Goal: Information Seeking & Learning: Learn about a topic

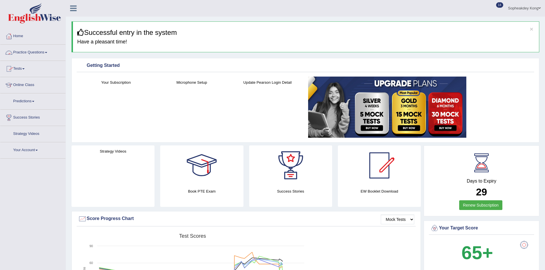
click at [47, 53] on span at bounding box center [46, 52] width 2 height 1
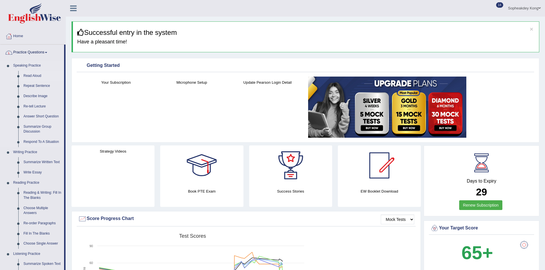
click at [33, 75] on link "Read Aloud" at bounding box center [42, 76] width 43 height 10
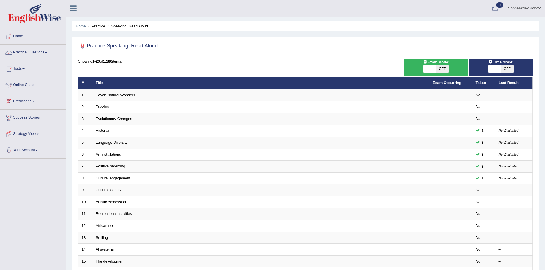
click at [429, 68] on span at bounding box center [430, 69] width 13 height 8
checkbox input "true"
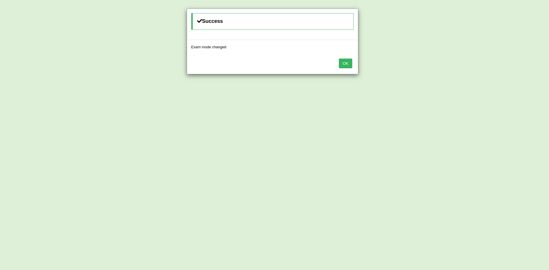
click at [347, 63] on button "OK" at bounding box center [345, 64] width 13 height 10
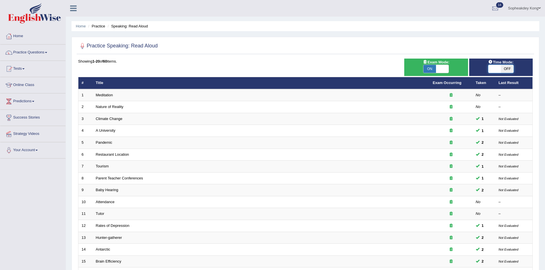
click at [491, 68] on span at bounding box center [495, 69] width 13 height 8
checkbox input "true"
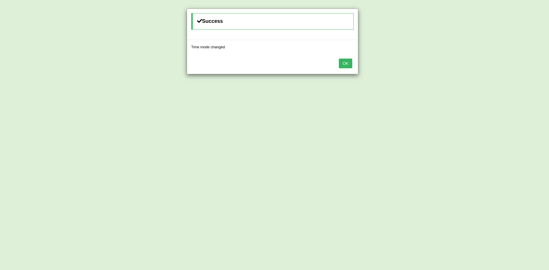
click at [345, 64] on button "OK" at bounding box center [345, 64] width 13 height 10
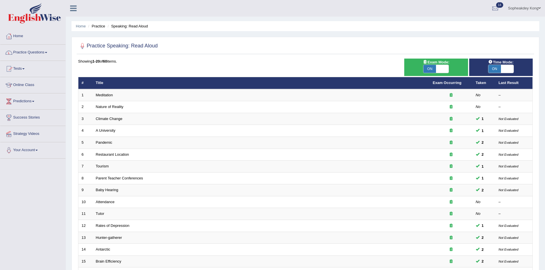
click at [25, 68] on span at bounding box center [23, 68] width 2 height 1
click at [35, 91] on link "Take Mock Test" at bounding box center [38, 92] width 54 height 10
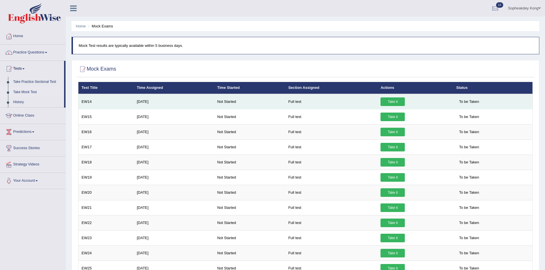
click at [393, 102] on link "Take it" at bounding box center [393, 102] width 24 height 9
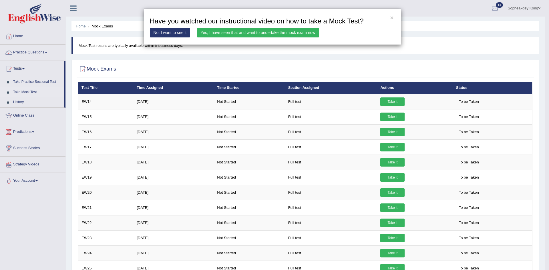
click at [217, 34] on link "Yes, I have seen that and want to undertake the mock exam now" at bounding box center [258, 33] width 122 height 10
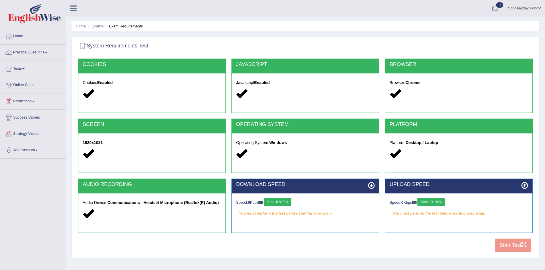
click at [289, 202] on button "Start 10s Test" at bounding box center [277, 202] width 27 height 9
click at [440, 202] on button "Start 10s Test" at bounding box center [431, 202] width 27 height 9
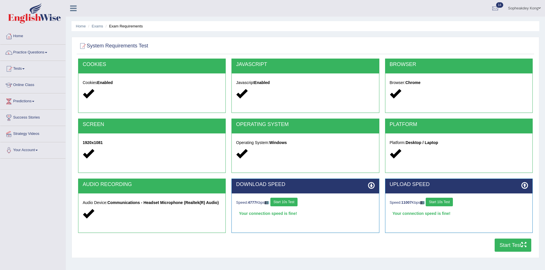
click at [508, 247] on button "Start Test" at bounding box center [513, 245] width 37 height 13
click at [48, 51] on link "Practice Questions" at bounding box center [32, 52] width 65 height 14
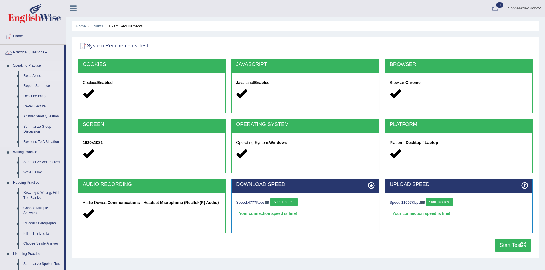
click at [35, 75] on link "Read Aloud" at bounding box center [42, 76] width 43 height 10
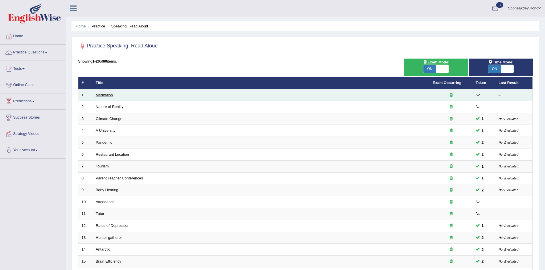
click at [104, 96] on link "Meditation" at bounding box center [104, 95] width 17 height 4
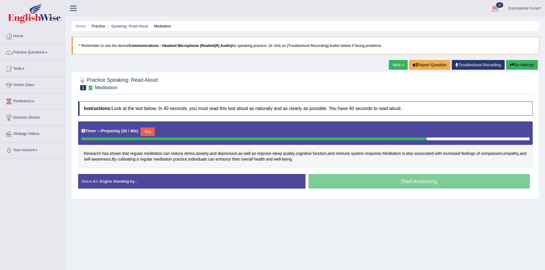
click at [473, 78] on div at bounding box center [305, 83] width 455 height 17
click at [23, 37] on link "Home" at bounding box center [32, 35] width 65 height 14
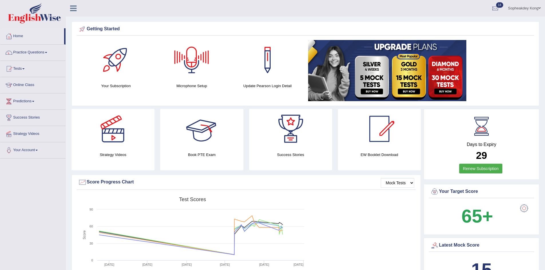
click at [190, 70] on div at bounding box center [192, 60] width 40 height 40
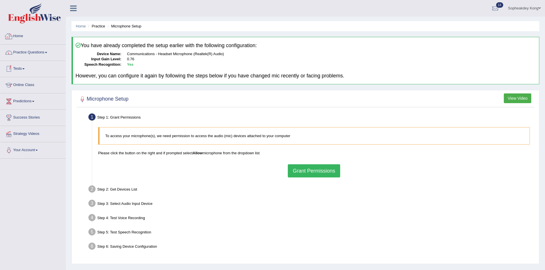
click at [15, 38] on link "Home" at bounding box center [32, 35] width 65 height 14
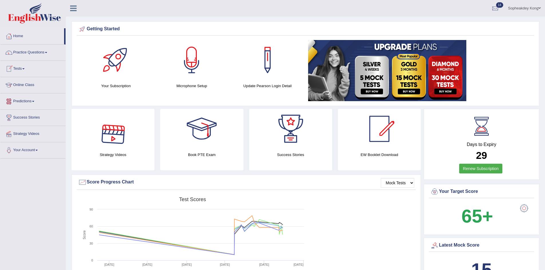
click at [48, 52] on link "Practice Questions" at bounding box center [32, 52] width 65 height 14
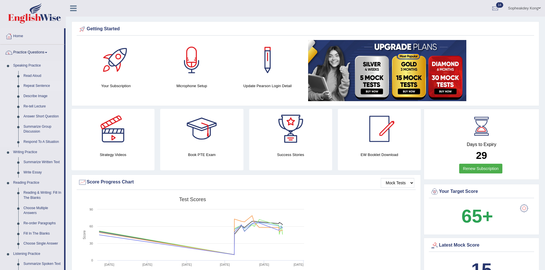
click at [35, 85] on link "Repeat Sentence" at bounding box center [42, 86] width 43 height 10
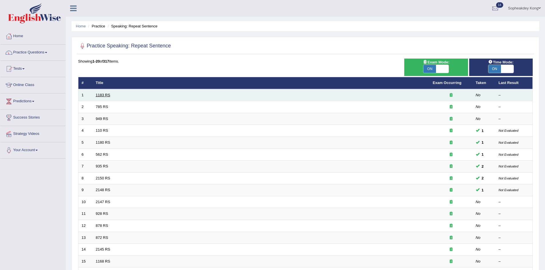
click at [104, 94] on link "1183 RS" at bounding box center [103, 95] width 15 height 4
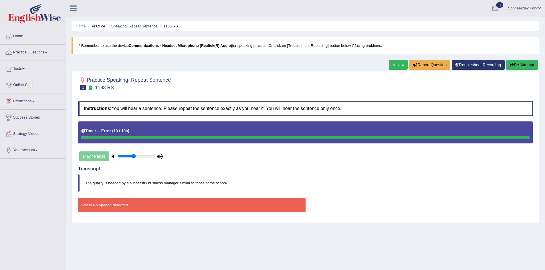
click at [89, 156] on div "Play / Pause" at bounding box center [121, 156] width 86 height 14
click at [514, 67] on button "Re-Attempt" at bounding box center [522, 65] width 32 height 10
click at [525, 64] on button "Re-Attempt" at bounding box center [522, 65] width 32 height 10
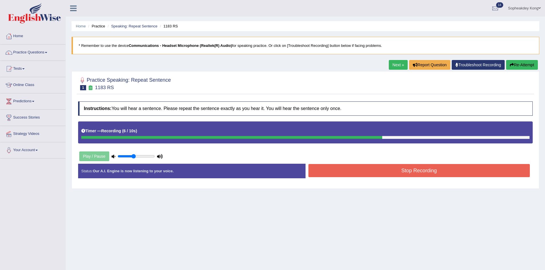
click at [340, 171] on button "Stop Recording" at bounding box center [420, 170] width 222 height 13
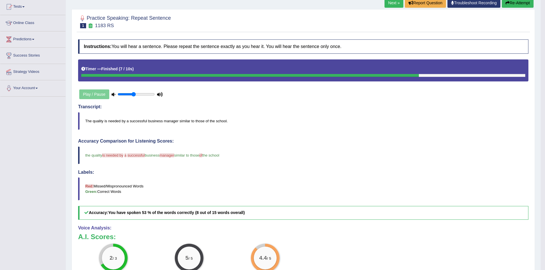
scroll to position [57, 0]
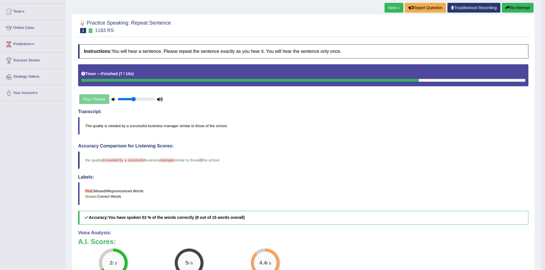
click at [387, 9] on link "Next »" at bounding box center [394, 8] width 19 height 10
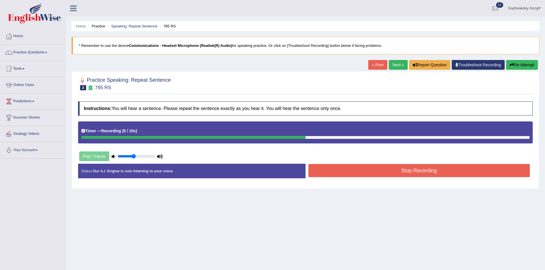
click at [343, 169] on button "Stop Recording" at bounding box center [420, 170] width 222 height 13
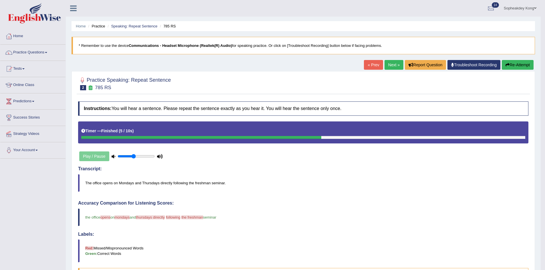
click at [386, 65] on link "Next »" at bounding box center [394, 65] width 19 height 10
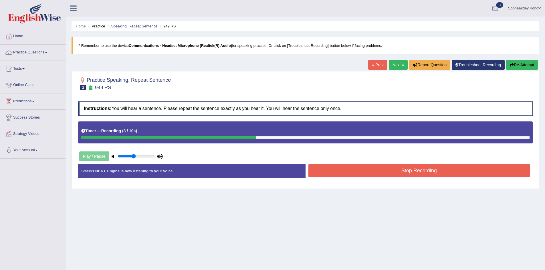
click at [339, 171] on button "Stop Recording" at bounding box center [420, 170] width 222 height 13
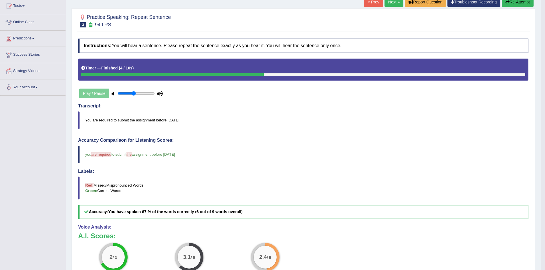
scroll to position [29, 0]
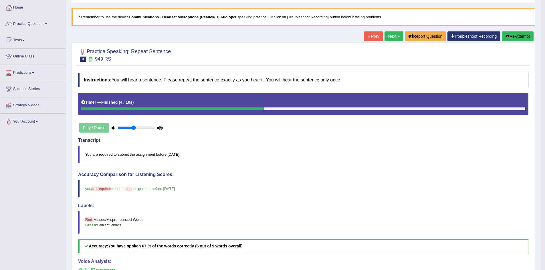
drag, startPoint x: 521, startPoint y: 38, endPoint x: 518, endPoint y: 38, distance: 3.4
click at [521, 38] on button "Re-Attempt" at bounding box center [518, 36] width 32 height 10
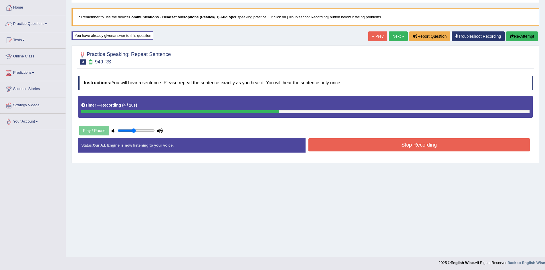
click at [340, 145] on button "Stop Recording" at bounding box center [420, 145] width 222 height 13
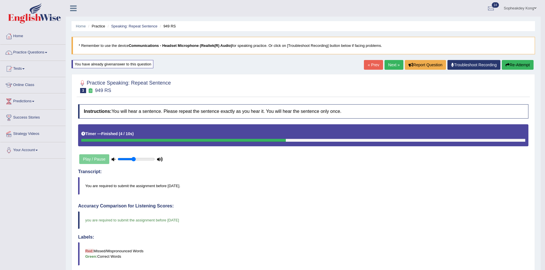
click at [387, 62] on link "Next »" at bounding box center [394, 65] width 19 height 10
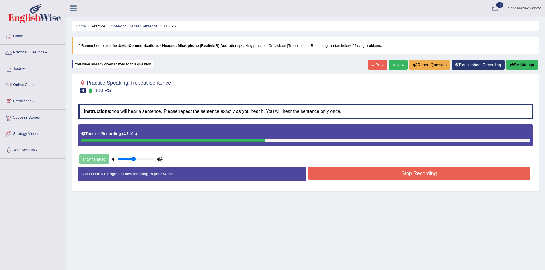
click at [387, 174] on button "Stop Recording" at bounding box center [420, 173] width 222 height 13
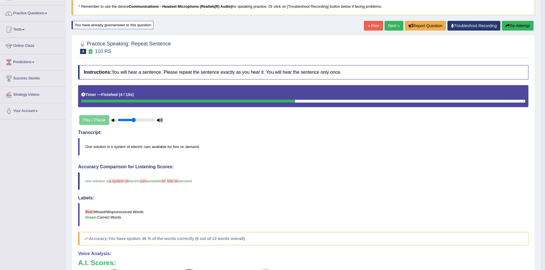
scroll to position [29, 0]
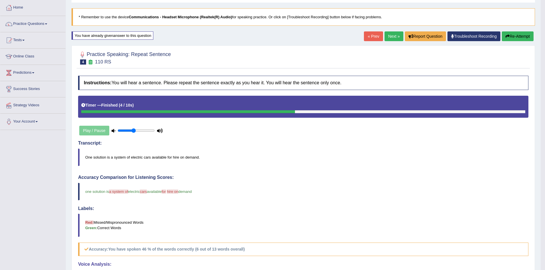
click at [387, 39] on link "Next »" at bounding box center [394, 36] width 19 height 10
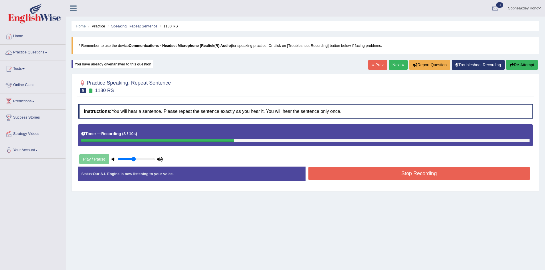
click at [349, 177] on button "Stop Recording" at bounding box center [420, 173] width 222 height 13
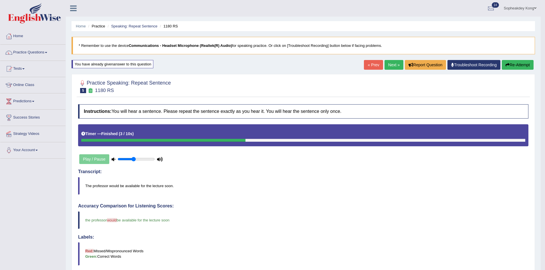
click at [392, 62] on link "Next »" at bounding box center [394, 65] width 19 height 10
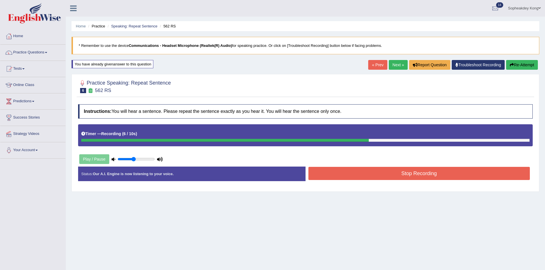
click at [381, 173] on button "Stop Recording" at bounding box center [420, 173] width 222 height 13
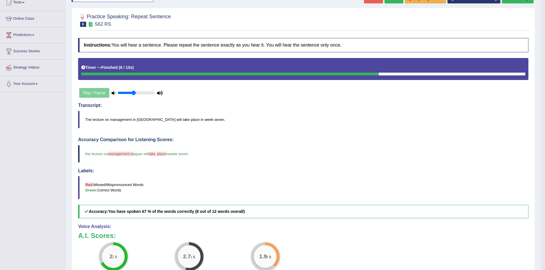
scroll to position [0, 0]
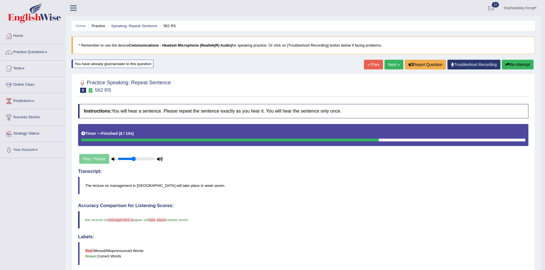
click at [511, 65] on button "Re-Attempt" at bounding box center [518, 65] width 32 height 10
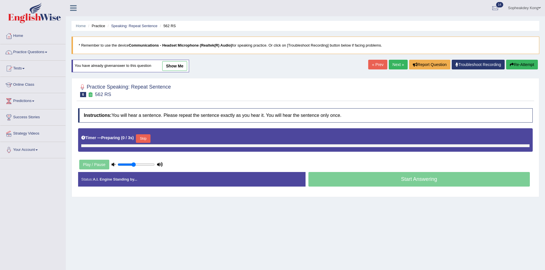
scroll to position [0, 0]
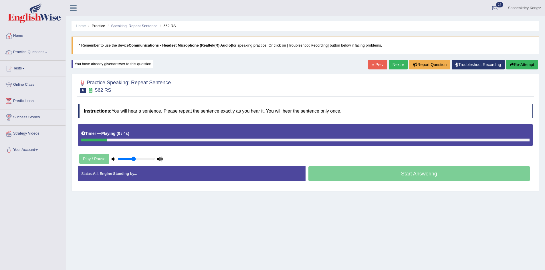
click at [147, 135] on div "Timer — Playing ( 0 / 4s ) Skip" at bounding box center [305, 134] width 448 height 10
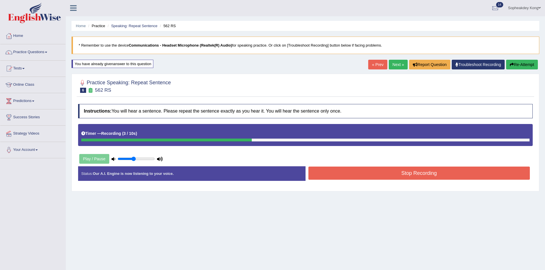
click at [337, 175] on button "Stop Recording" at bounding box center [420, 173] width 222 height 13
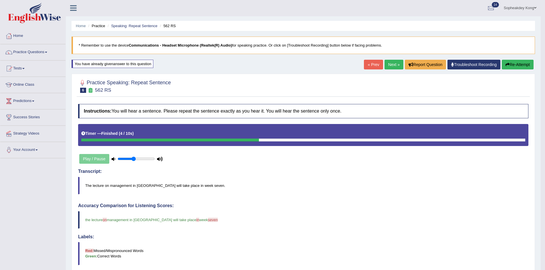
click at [387, 69] on link "Next »" at bounding box center [394, 65] width 19 height 10
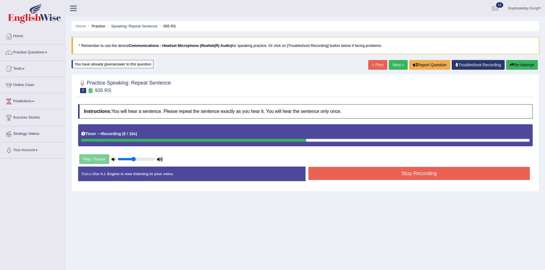
click at [381, 176] on button "Stop Recording" at bounding box center [420, 173] width 222 height 13
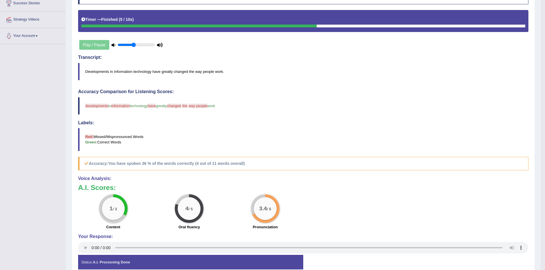
scroll to position [57, 0]
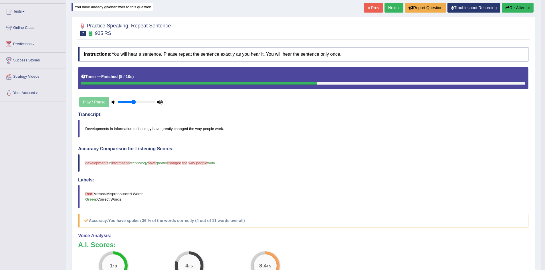
click at [513, 9] on button "Re-Attempt" at bounding box center [518, 8] width 32 height 10
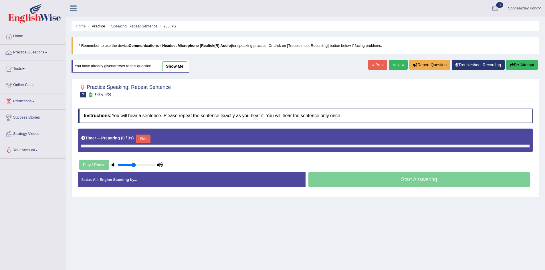
scroll to position [30, 0]
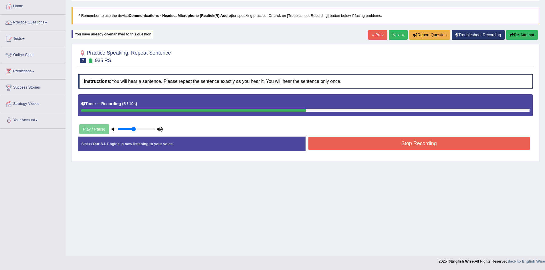
click at [363, 146] on button "Stop Recording" at bounding box center [420, 143] width 222 height 13
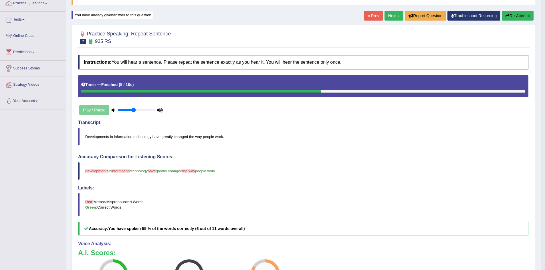
scroll to position [0, 0]
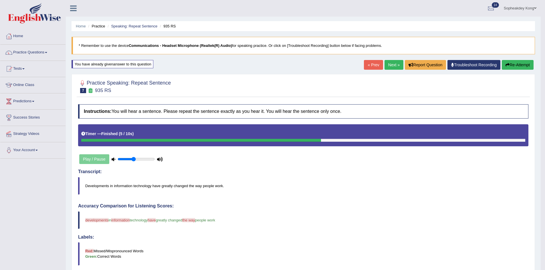
click at [523, 65] on button "Re-Attempt" at bounding box center [518, 65] width 32 height 10
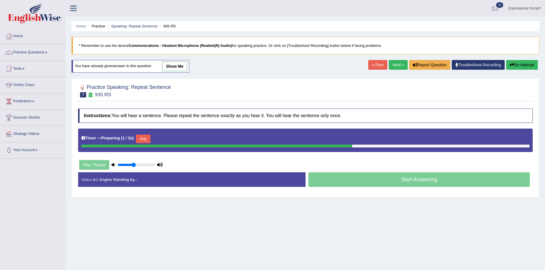
click at [146, 139] on button "Skip" at bounding box center [143, 139] width 14 height 9
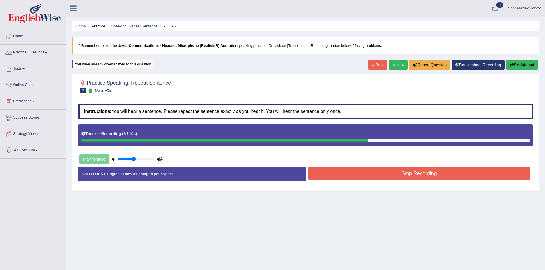
click at [347, 179] on button "Stop Recording" at bounding box center [420, 173] width 222 height 13
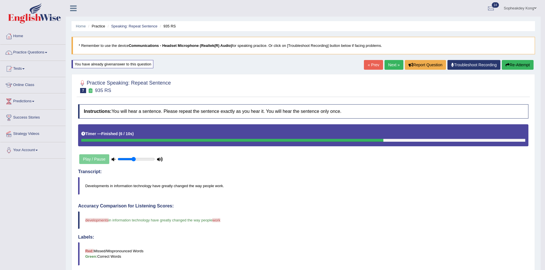
click at [391, 66] on link "Next »" at bounding box center [394, 65] width 19 height 10
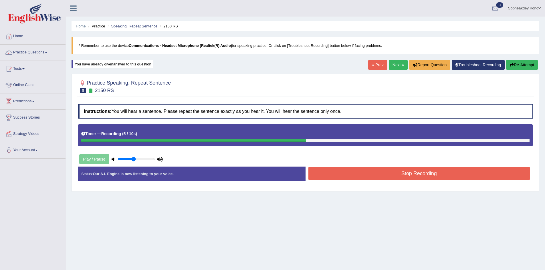
click at [392, 172] on button "Stop Recording" at bounding box center [420, 173] width 222 height 13
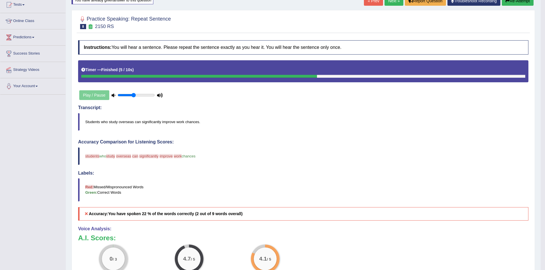
scroll to position [57, 0]
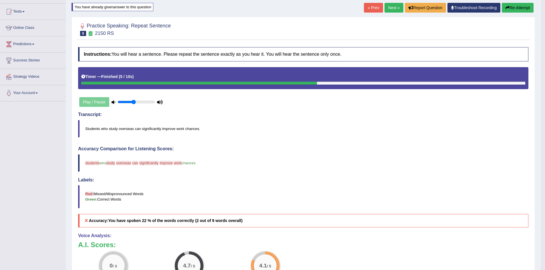
click at [509, 2] on div "Home Practice Speaking: Repeat Sentence 2150 RS * Remember to use the device Co…" at bounding box center [303, 142] width 475 height 399
click at [517, 8] on button "Re-Attempt" at bounding box center [518, 8] width 32 height 10
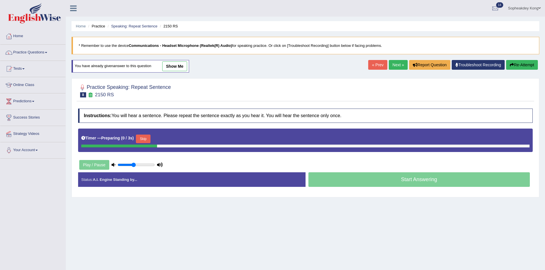
scroll to position [30, 0]
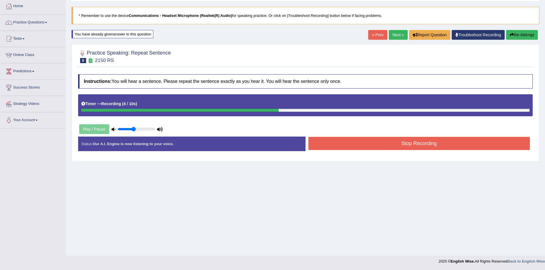
click at [331, 147] on button "Stop Recording" at bounding box center [420, 143] width 222 height 13
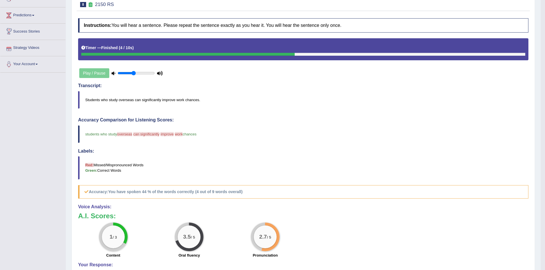
scroll to position [0, 0]
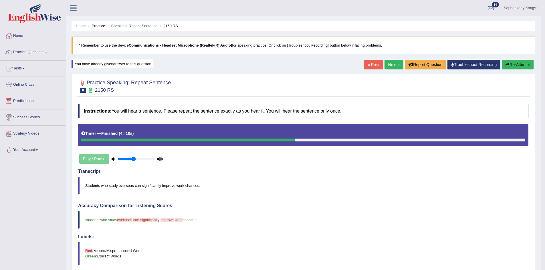
click at [47, 52] on span at bounding box center [46, 52] width 2 height 1
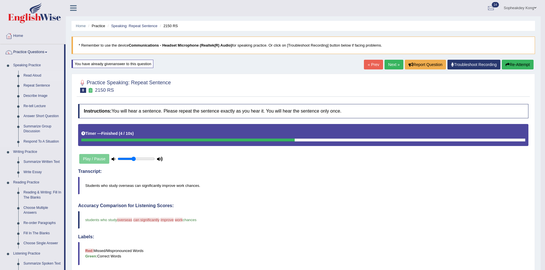
click at [32, 73] on link "Read Aloud" at bounding box center [42, 76] width 43 height 10
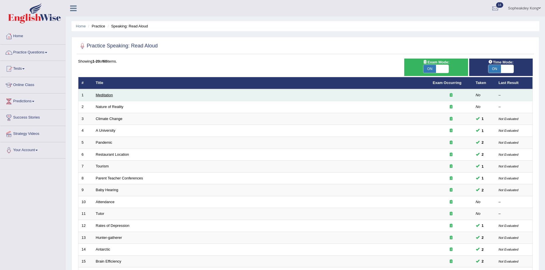
click at [101, 94] on link "Meditation" at bounding box center [104, 95] width 17 height 4
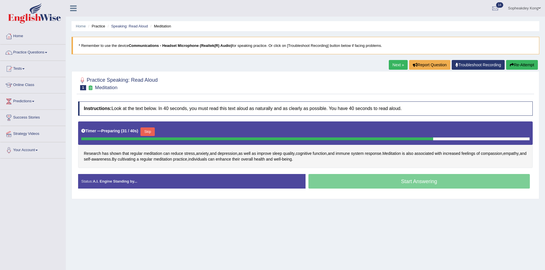
click at [153, 135] on button "Skip" at bounding box center [148, 132] width 14 height 9
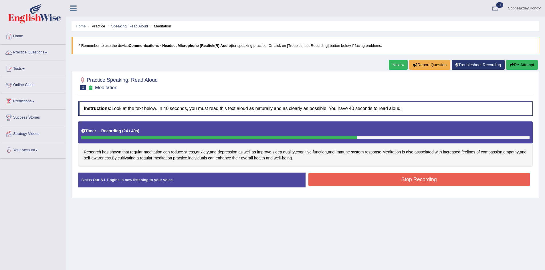
click at [346, 182] on button "Stop Recording" at bounding box center [420, 179] width 222 height 13
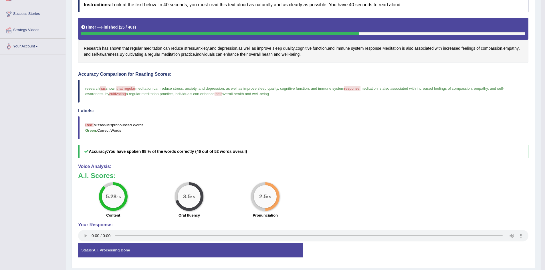
scroll to position [57, 0]
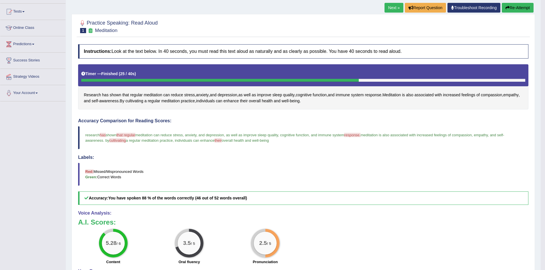
click at [510, 10] on button "Re-Attempt" at bounding box center [518, 8] width 32 height 10
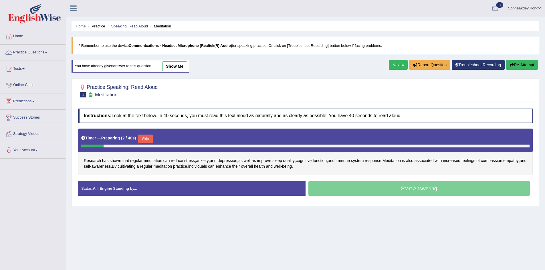
click at [153, 139] on button "Skip" at bounding box center [145, 139] width 14 height 9
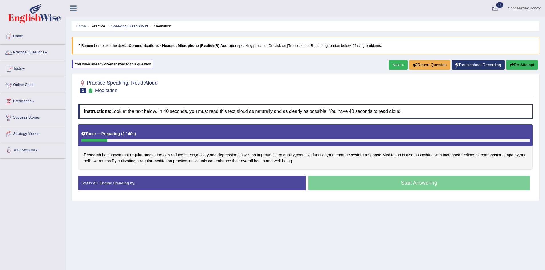
scroll to position [30, 0]
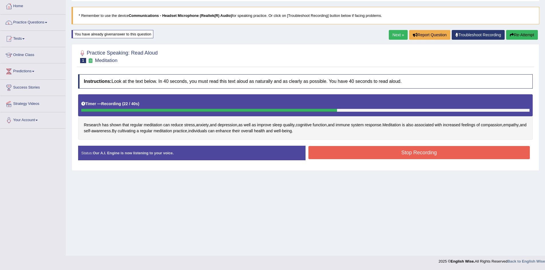
click at [341, 153] on button "Stop Recording" at bounding box center [420, 152] width 222 height 13
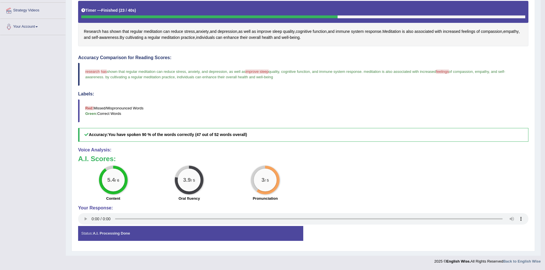
scroll to position [38, 0]
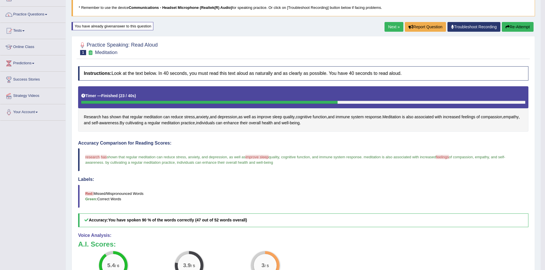
click at [519, 29] on button "Re-Attempt" at bounding box center [518, 27] width 32 height 10
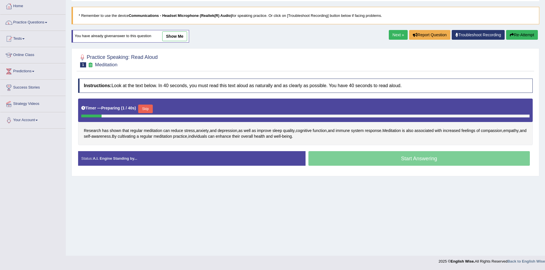
click at [147, 110] on button "Skip" at bounding box center [145, 109] width 14 height 9
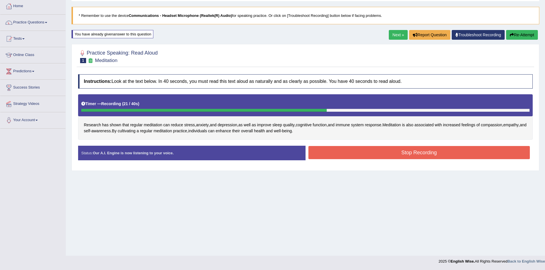
click at [367, 151] on button "Stop Recording" at bounding box center [420, 152] width 222 height 13
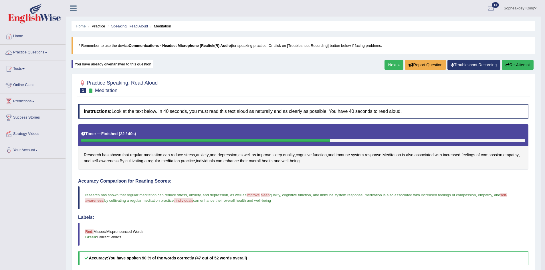
click at [388, 65] on link "Next »" at bounding box center [394, 65] width 19 height 10
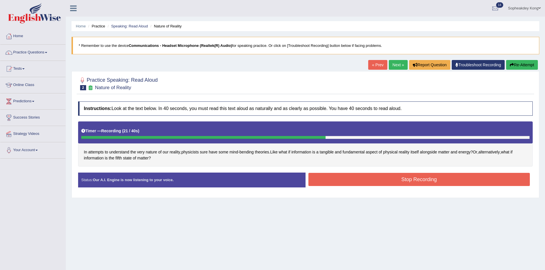
click at [333, 179] on button "Stop Recording" at bounding box center [420, 179] width 222 height 13
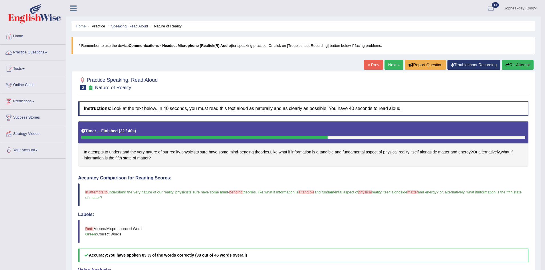
click at [511, 65] on button "Re-Attempt" at bounding box center [518, 65] width 32 height 10
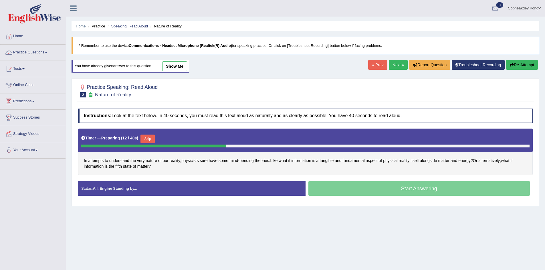
click at [151, 139] on button "Skip" at bounding box center [148, 139] width 14 height 9
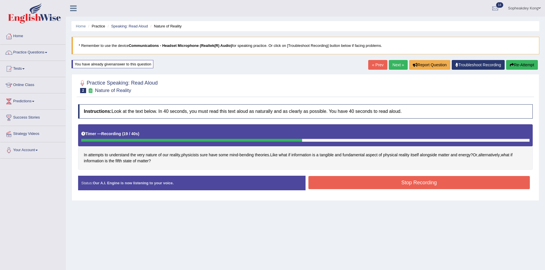
click at [447, 180] on button "Stop Recording" at bounding box center [420, 182] width 222 height 13
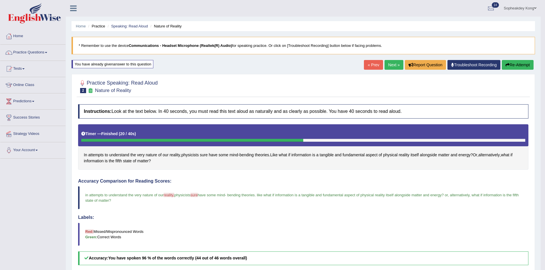
click at [392, 63] on link "Next »" at bounding box center [394, 65] width 19 height 10
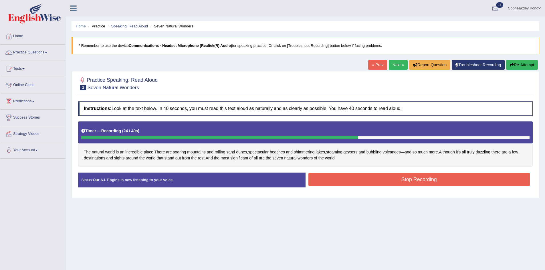
click at [405, 179] on button "Stop Recording" at bounding box center [420, 179] width 222 height 13
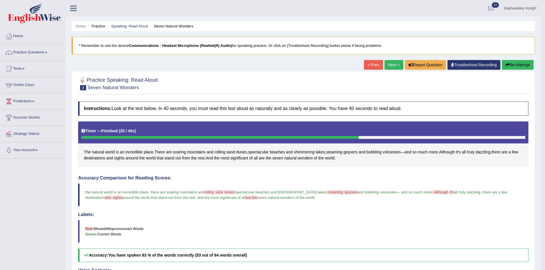
click at [391, 62] on link "Next »" at bounding box center [394, 65] width 19 height 10
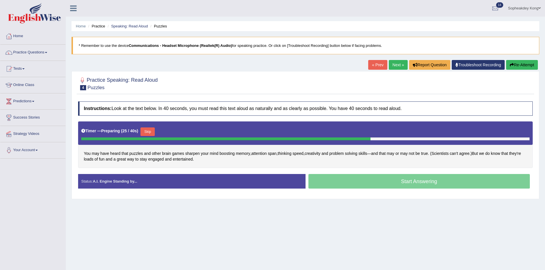
click at [151, 133] on button "Skip" at bounding box center [148, 132] width 14 height 9
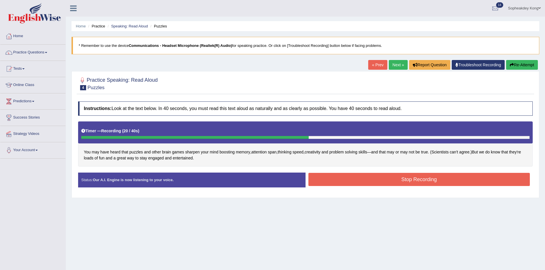
click at [396, 180] on button "Stop Recording" at bounding box center [420, 179] width 222 height 13
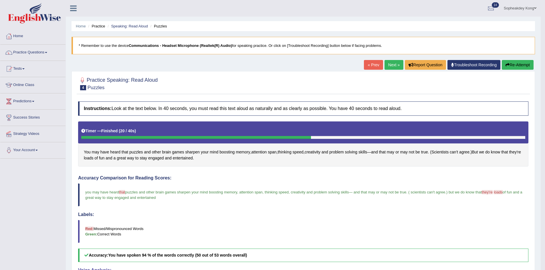
click at [389, 66] on link "Next »" at bounding box center [394, 65] width 19 height 10
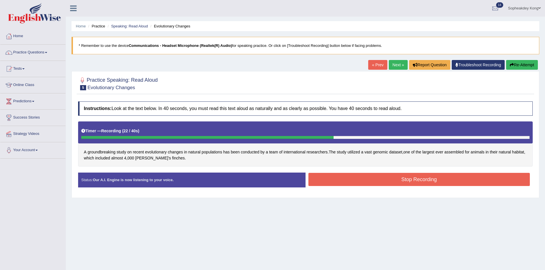
click at [375, 185] on button "Stop Recording" at bounding box center [420, 179] width 222 height 13
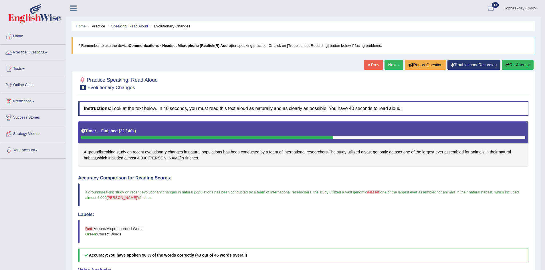
click at [521, 65] on button "Re-Attempt" at bounding box center [518, 65] width 32 height 10
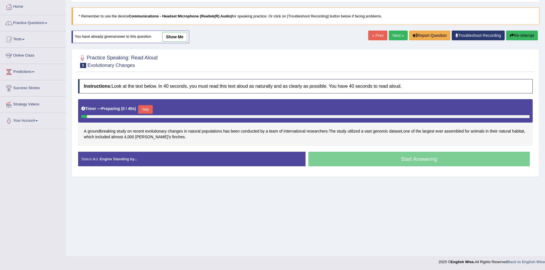
scroll to position [30, 0]
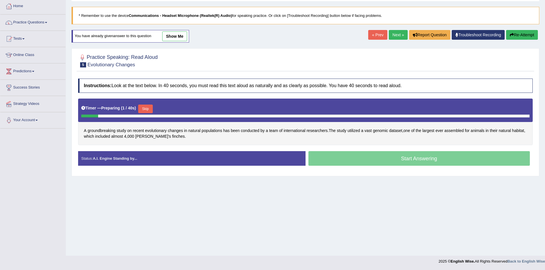
click at [145, 107] on button "Skip" at bounding box center [145, 109] width 14 height 9
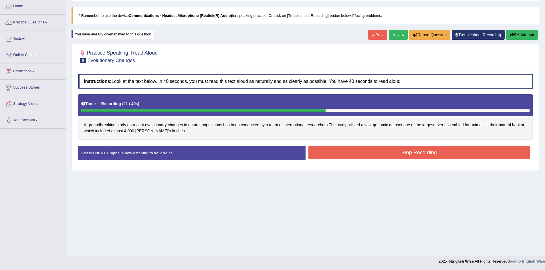
click at [375, 150] on button "Stop Recording" at bounding box center [420, 152] width 222 height 13
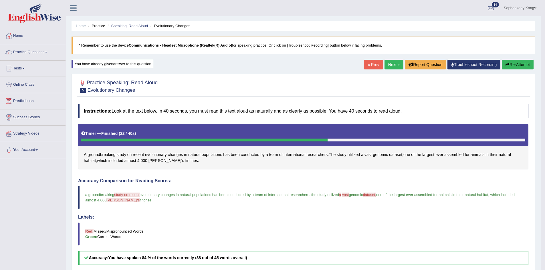
scroll to position [0, 0]
click at [47, 55] on link "Practice Questions" at bounding box center [32, 52] width 65 height 14
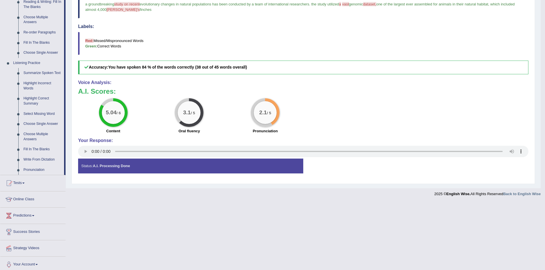
scroll to position [194, 0]
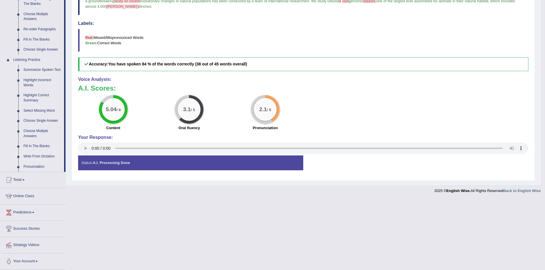
click at [42, 156] on link "Write From Dictation" at bounding box center [42, 157] width 43 height 10
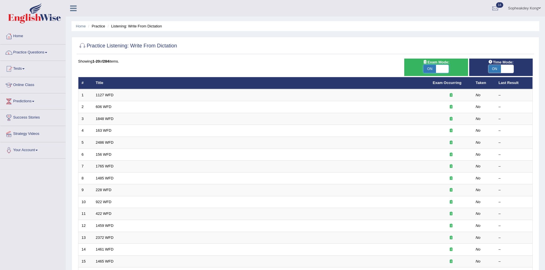
click at [442, 70] on span at bounding box center [442, 69] width 13 height 8
checkbox input "false"
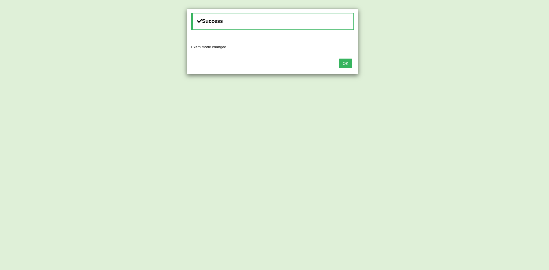
click at [344, 64] on button "OK" at bounding box center [345, 64] width 13 height 10
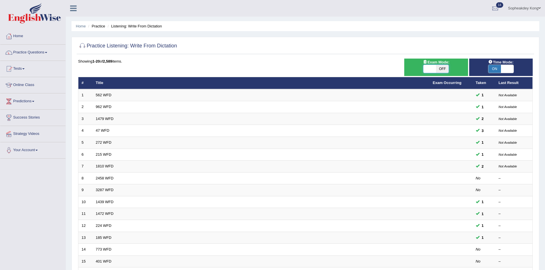
click at [427, 71] on span at bounding box center [430, 69] width 13 height 8
checkbox input "true"
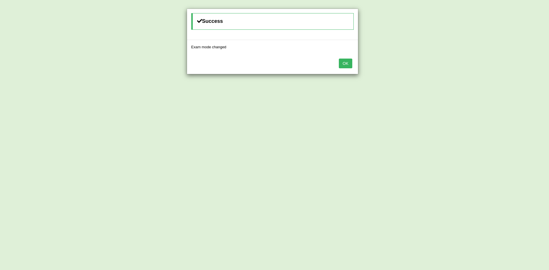
click at [348, 62] on button "OK" at bounding box center [345, 64] width 13 height 10
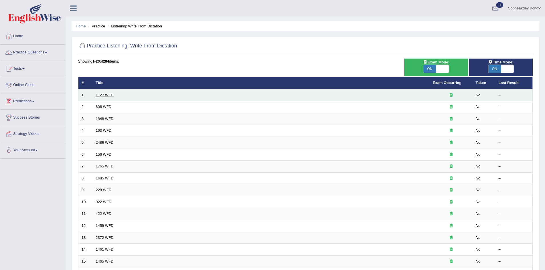
click at [99, 96] on link "1127 WFD" at bounding box center [105, 95] width 18 height 4
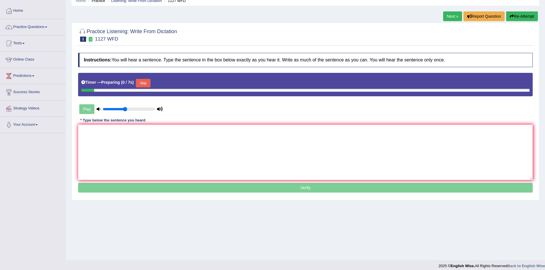
scroll to position [30, 0]
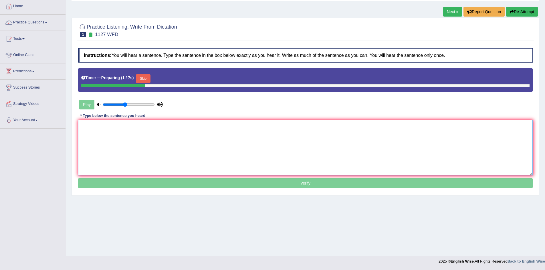
click at [110, 140] on textarea at bounding box center [305, 148] width 455 height 56
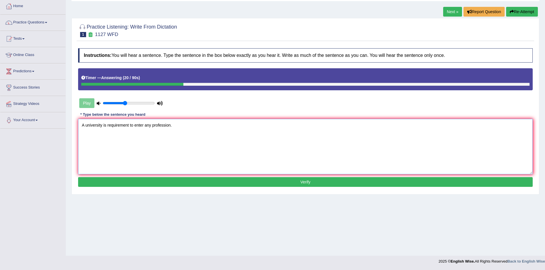
click at [103, 124] on textarea "A university is requirement to enter any profession." at bounding box center [305, 147] width 455 height 56
type textarea "A university degree is requirement to enter any profession."
click at [317, 184] on button "Verify" at bounding box center [305, 182] width 455 height 10
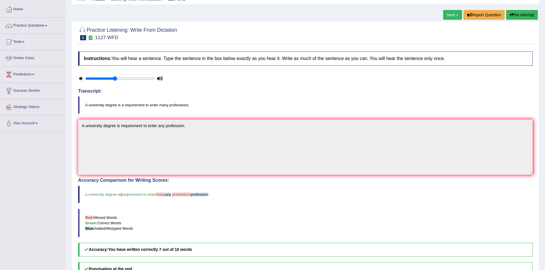
scroll to position [27, 0]
click at [522, 14] on button "Re-Attempt" at bounding box center [522, 15] width 32 height 10
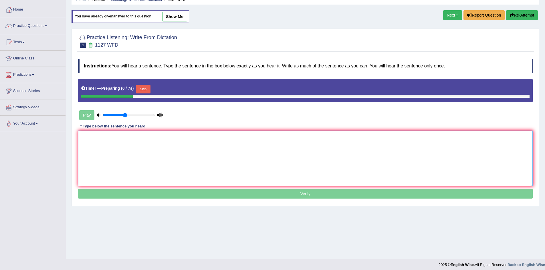
click at [115, 135] on textarea at bounding box center [305, 159] width 455 height 56
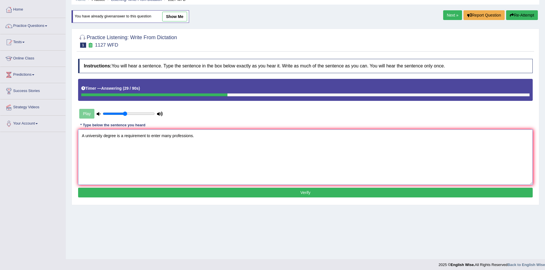
type textarea "A university degree is a requirement to enter many professions."
click at [327, 193] on button "Verify" at bounding box center [305, 193] width 455 height 10
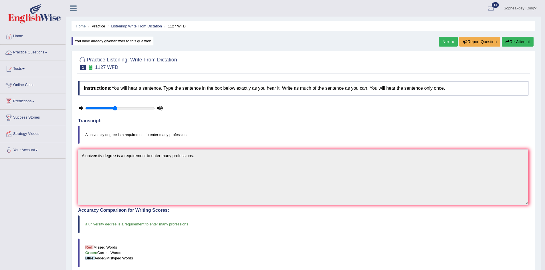
click at [448, 40] on link "Next »" at bounding box center [448, 42] width 19 height 10
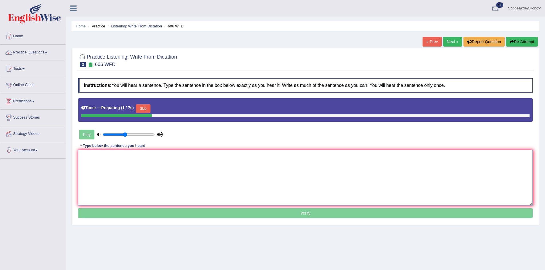
click at [92, 160] on textarea at bounding box center [305, 178] width 455 height 56
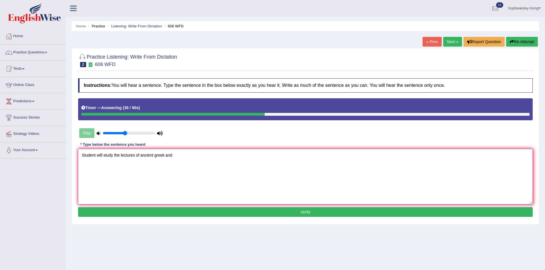
click at [95, 155] on textarea "Student will study the lectures of ancient greek and" at bounding box center [305, 177] width 455 height 56
click at [177, 156] on textarea "Students will study the lectures of ancient greek and" at bounding box center [305, 177] width 455 height 56
type textarea "Students will study the lectures of ancient greek and in their degree."
click at [248, 212] on button "Verify" at bounding box center [305, 212] width 455 height 10
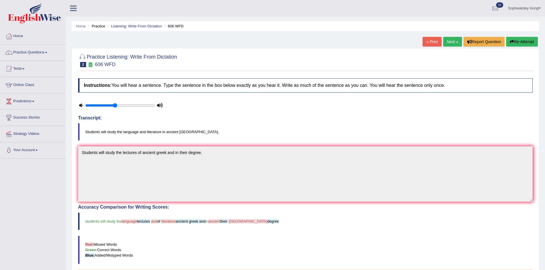
click at [518, 43] on button "Re-Attempt" at bounding box center [522, 42] width 32 height 10
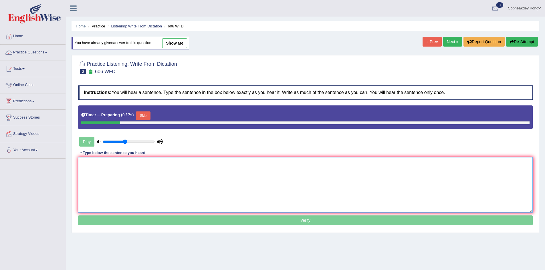
click at [92, 167] on textarea at bounding box center [305, 185] width 455 height 56
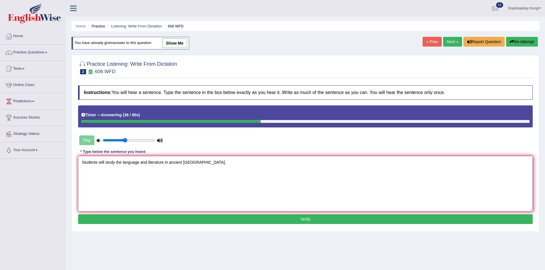
click at [168, 164] on textarea "Students will study the language and literature in ancient [GEOGRAPHIC_DATA]." at bounding box center [305, 184] width 455 height 56
type textarea "Students will study the language and literature of ancient [GEOGRAPHIC_DATA]."
click at [240, 220] on button "Verify" at bounding box center [305, 220] width 455 height 10
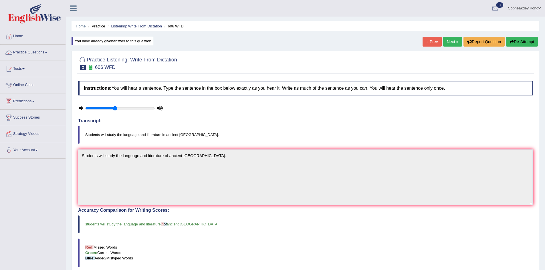
click at [450, 41] on link "Next »" at bounding box center [452, 42] width 19 height 10
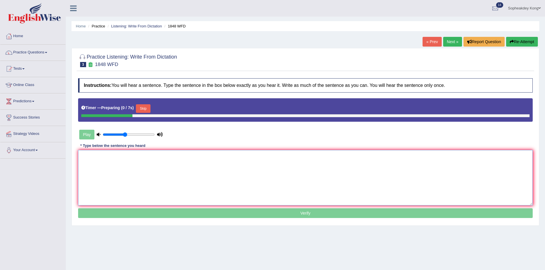
click at [98, 165] on textarea at bounding box center [305, 178] width 455 height 56
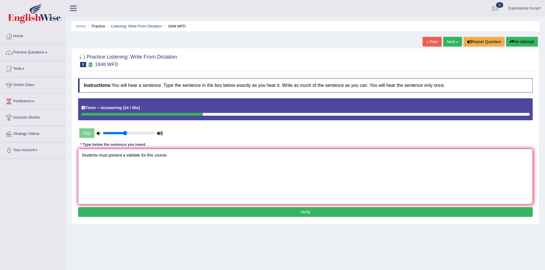
type textarea "Students must present a validate for this course."
click at [236, 213] on button "Verify" at bounding box center [305, 212] width 455 height 10
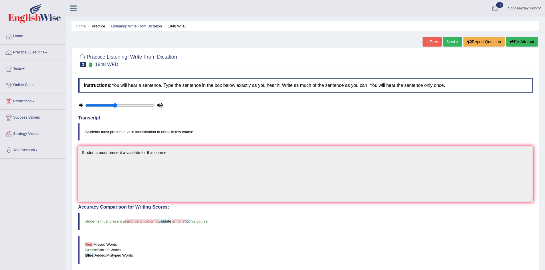
click at [525, 40] on button "Re-Attempt" at bounding box center [522, 42] width 32 height 10
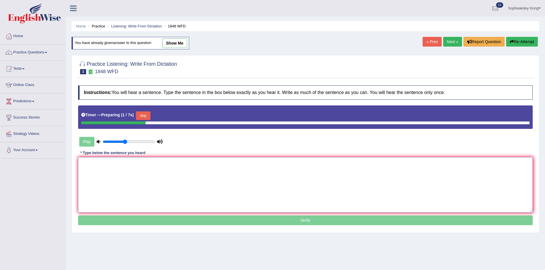
click at [100, 171] on textarea at bounding box center [305, 185] width 455 height 56
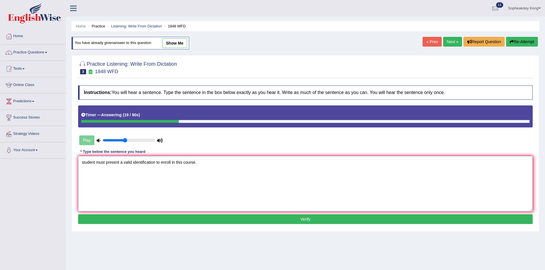
type textarea "student must present a valid identification to enroll in this course."
click at [260, 223] on button "Verify" at bounding box center [305, 220] width 455 height 10
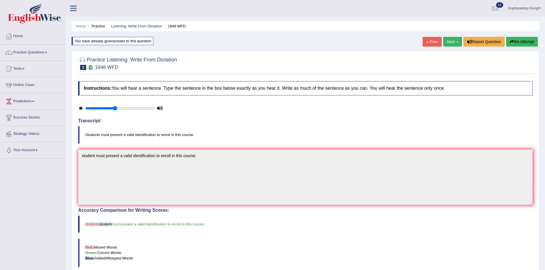
click at [449, 41] on link "Next »" at bounding box center [452, 42] width 19 height 10
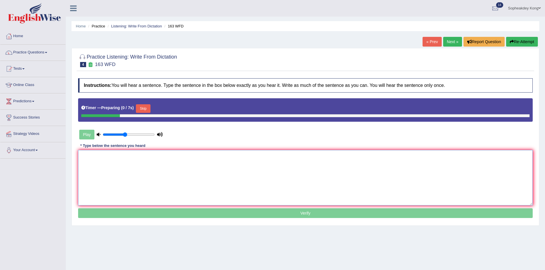
click at [105, 165] on textarea at bounding box center [305, 178] width 455 height 56
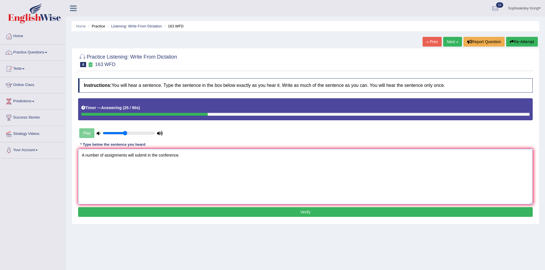
click at [151, 153] on textarea "A number of assignments will submit in the conference." at bounding box center [305, 177] width 455 height 56
type textarea "A number of assignments will submit into the conference."
click at [232, 212] on button "Verify" at bounding box center [305, 212] width 455 height 10
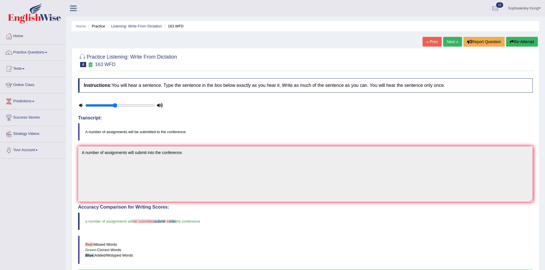
click at [516, 44] on button "Re-Attempt" at bounding box center [522, 42] width 32 height 10
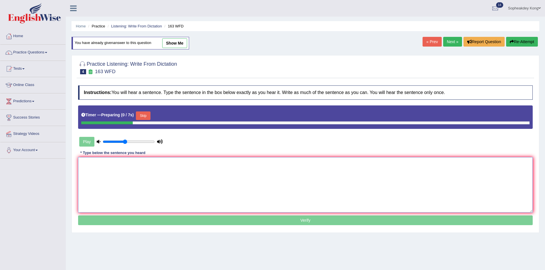
click at [123, 177] on textarea at bounding box center [305, 185] width 455 height 56
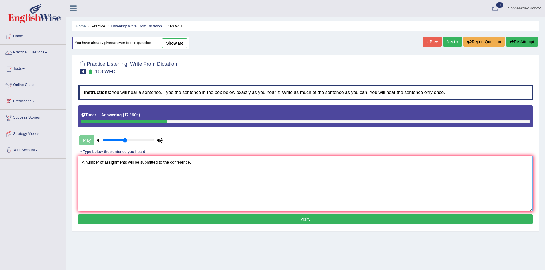
type textarea "A number of assignments will be submitted to the conference."
click at [229, 219] on button "Verify" at bounding box center [305, 220] width 455 height 10
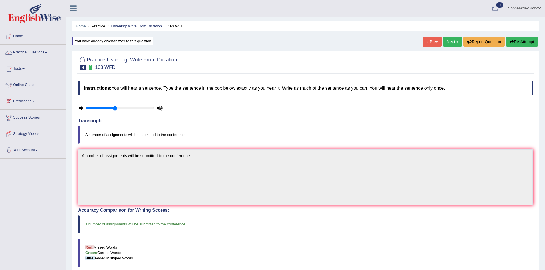
click at [448, 38] on link "Next »" at bounding box center [452, 42] width 19 height 10
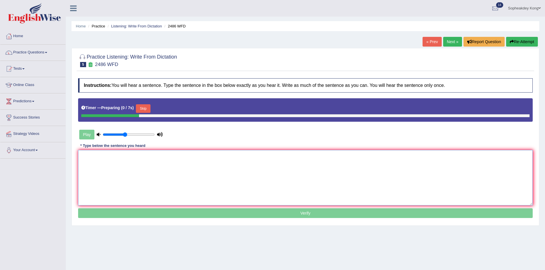
click at [114, 165] on textarea at bounding box center [305, 178] width 455 height 56
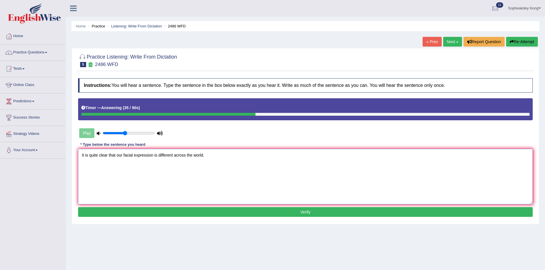
type textarea "It is quite clear that our facial expression is different across the world."
click at [240, 212] on button "Verify" at bounding box center [305, 212] width 455 height 10
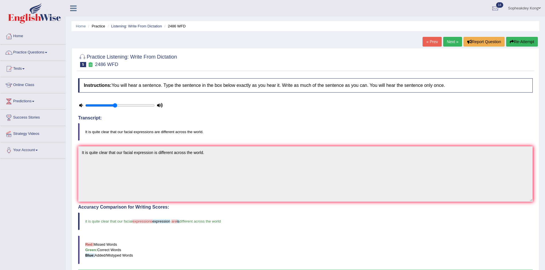
click at [517, 42] on button "Re-Attempt" at bounding box center [522, 42] width 32 height 10
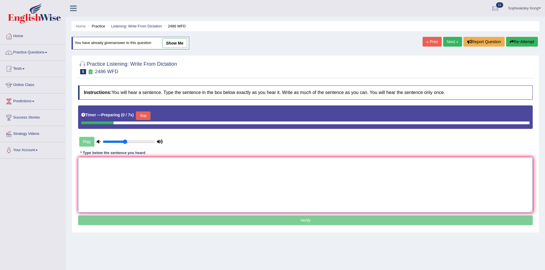
click at [93, 169] on textarea at bounding box center [305, 185] width 455 height 56
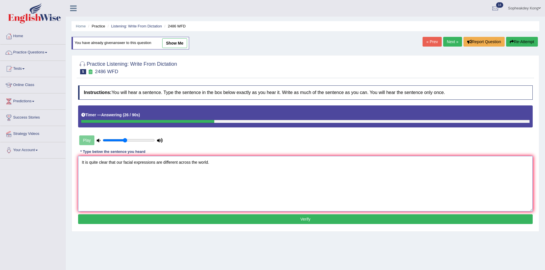
type textarea "It is quite clear that our facial expressions are different across the world."
click at [236, 218] on button "Verify" at bounding box center [305, 220] width 455 height 10
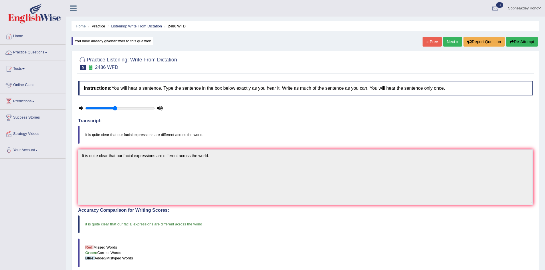
click at [448, 39] on link "Next »" at bounding box center [452, 42] width 19 height 10
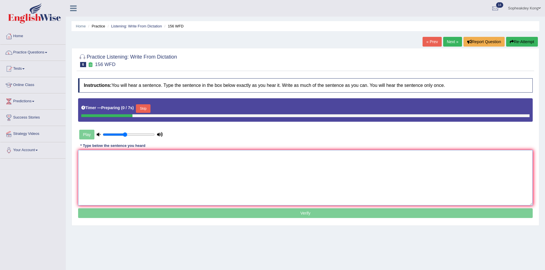
click at [106, 164] on textarea at bounding box center [305, 178] width 455 height 56
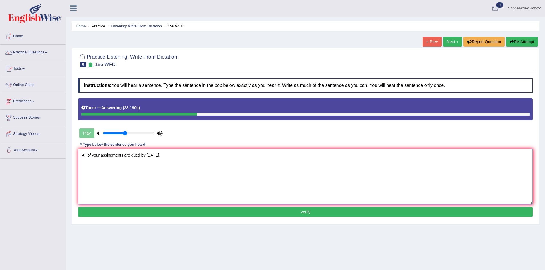
type textarea "All of your assingments are dued by tomorrow."
click at [211, 210] on button "Verify" at bounding box center [305, 212] width 455 height 10
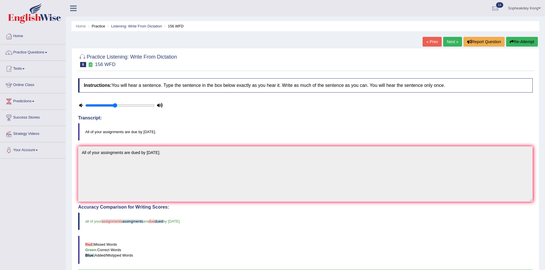
click at [522, 40] on button "Re-Attempt" at bounding box center [522, 42] width 32 height 10
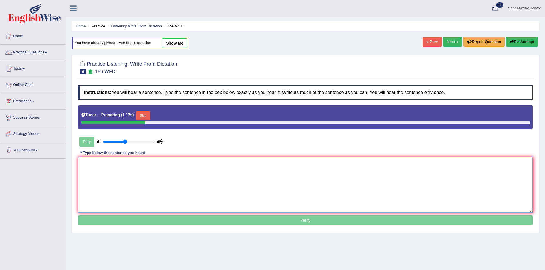
click at [87, 174] on textarea at bounding box center [305, 185] width 455 height 56
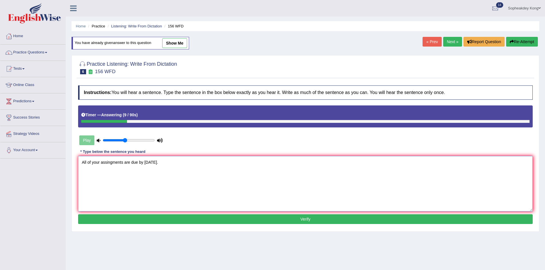
type textarea "All of your assingments are due by [DATE]."
click at [269, 223] on button "Verify" at bounding box center [305, 220] width 455 height 10
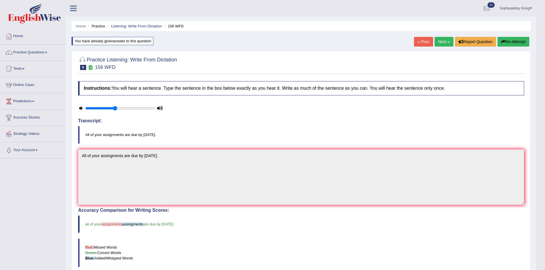
click at [435, 42] on link "Next »" at bounding box center [444, 42] width 19 height 10
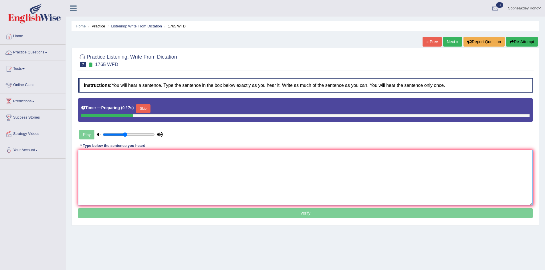
click at [91, 160] on textarea at bounding box center [305, 178] width 455 height 56
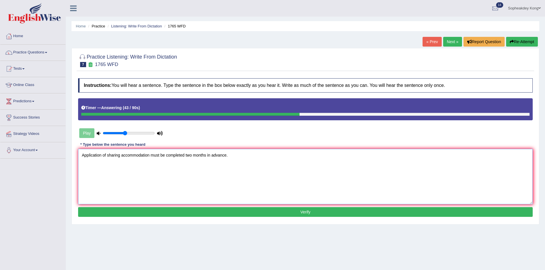
type textarea "Application of sharing accommodation must be completed two months in advance."
click at [236, 213] on button "Verify" at bounding box center [305, 212] width 455 height 10
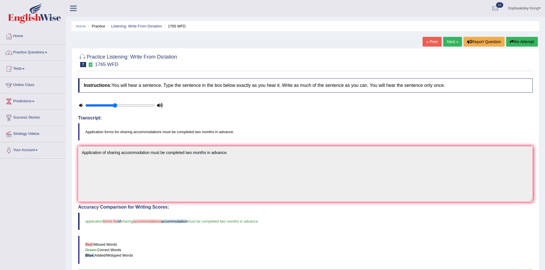
click at [48, 54] on link "Practice Questions" at bounding box center [32, 52] width 65 height 14
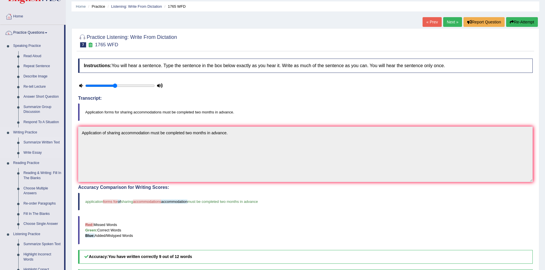
scroll to position [29, 0]
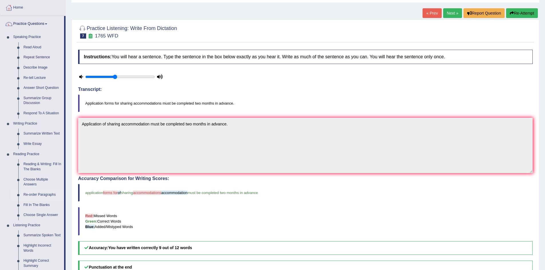
click at [41, 194] on link "Re-order Paragraphs" at bounding box center [42, 195] width 43 height 10
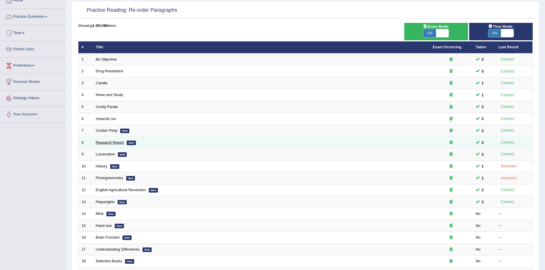
scroll to position [57, 0]
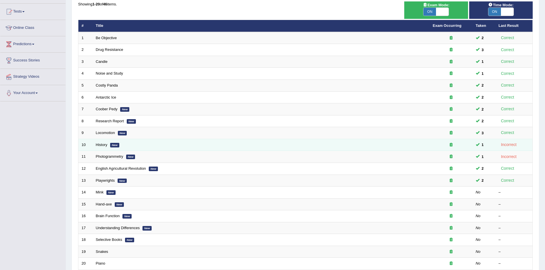
click at [108, 145] on td "History New" at bounding box center [261, 145] width 337 height 12
click at [100, 146] on link "History" at bounding box center [101, 145] width 11 height 4
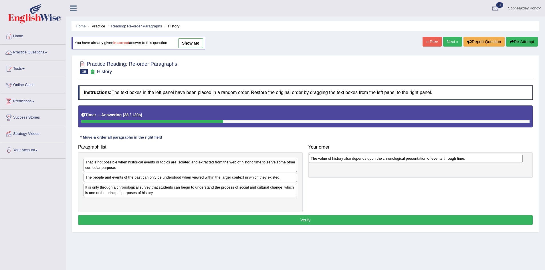
drag, startPoint x: 136, startPoint y: 203, endPoint x: 361, endPoint y: 159, distance: 229.8
click at [361, 159] on div "The value of history also depends upon the chronological presentation of events…" at bounding box center [416, 158] width 214 height 9
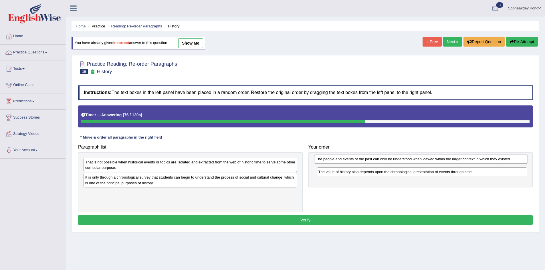
drag, startPoint x: 139, startPoint y: 180, endPoint x: 370, endPoint y: 161, distance: 231.4
click at [370, 161] on div "The people and events of the past can only be understood when viewed within the…" at bounding box center [421, 159] width 214 height 9
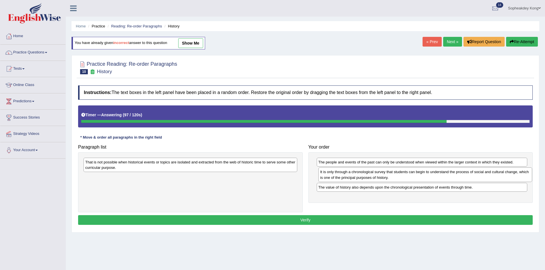
drag, startPoint x: 143, startPoint y: 183, endPoint x: 377, endPoint y: 178, distance: 234.2
click at [377, 178] on div "It is only through a chronological survey that students can begin to understand…" at bounding box center [426, 175] width 214 height 14
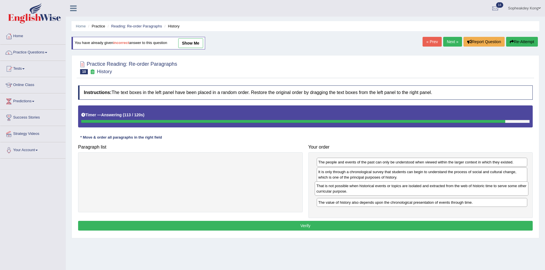
drag, startPoint x: 215, startPoint y: 164, endPoint x: 446, endPoint y: 188, distance: 232.4
click at [446, 188] on div "That is not possible when historical events or topics are isolated and extracte…" at bounding box center [422, 189] width 214 height 14
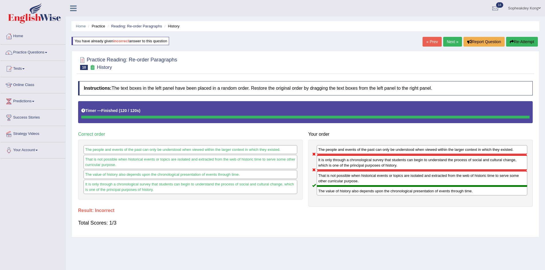
click at [527, 43] on button "Re-Attempt" at bounding box center [522, 42] width 32 height 10
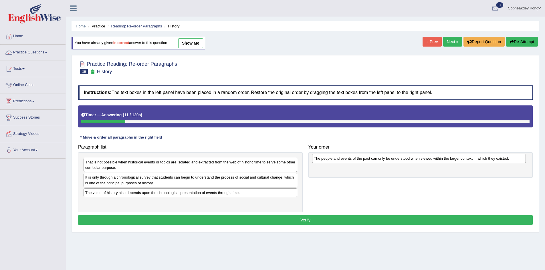
drag, startPoint x: 154, startPoint y: 178, endPoint x: 383, endPoint y: 159, distance: 229.4
click at [383, 159] on div "The people and events of the past can only be understood when viewed within the…" at bounding box center [419, 158] width 214 height 9
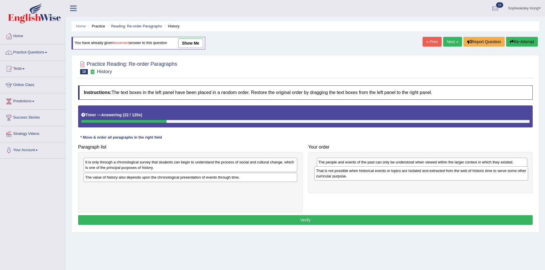
drag, startPoint x: 127, startPoint y: 167, endPoint x: 358, endPoint y: 175, distance: 231.1
click at [358, 175] on div "That is not possible when historical events or topics are isolated and extracte…" at bounding box center [422, 174] width 214 height 14
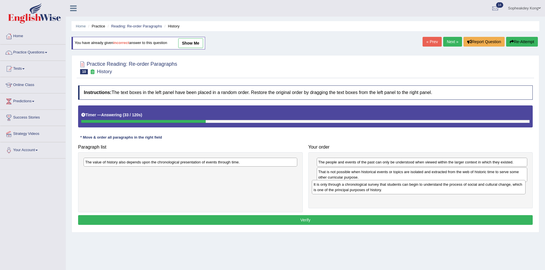
drag, startPoint x: 240, startPoint y: 166, endPoint x: 468, endPoint y: 189, distance: 229.5
click at [468, 189] on div "It is only through a chronological survey that students can begin to understand…" at bounding box center [419, 187] width 214 height 14
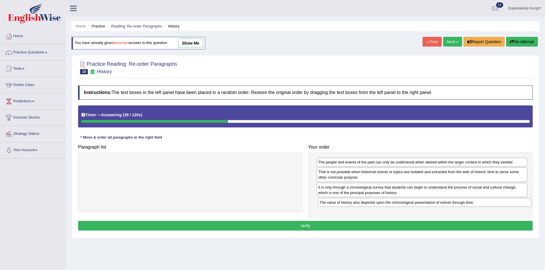
drag, startPoint x: 162, startPoint y: 165, endPoint x: 396, endPoint y: 205, distance: 237.8
click at [396, 205] on div "The value of history also depends upon the chronological presentation of events…" at bounding box center [425, 202] width 214 height 9
click at [352, 228] on button "Verify" at bounding box center [305, 226] width 455 height 10
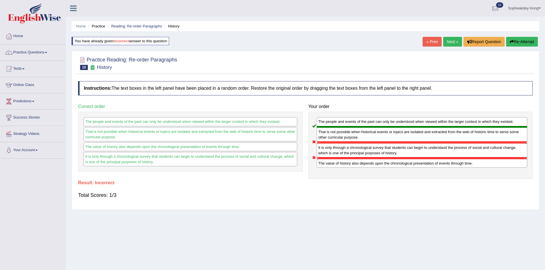
click at [517, 39] on button "Re-Attempt" at bounding box center [522, 42] width 32 height 10
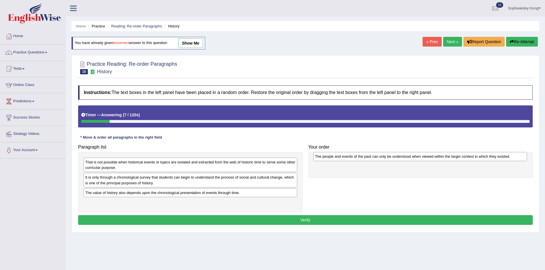
drag, startPoint x: 109, startPoint y: 179, endPoint x: 339, endPoint y: 159, distance: 230.7
click at [339, 159] on div "The people and events of the past can only be understood when viewed within the…" at bounding box center [420, 156] width 214 height 9
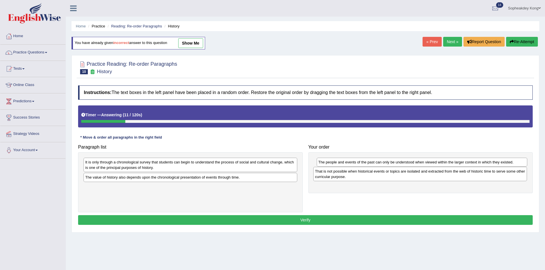
drag, startPoint x: 169, startPoint y: 169, endPoint x: 399, endPoint y: 178, distance: 230.0
click at [399, 178] on div "That is not possible when historical events or topics are isolated and extracte…" at bounding box center [420, 174] width 214 height 14
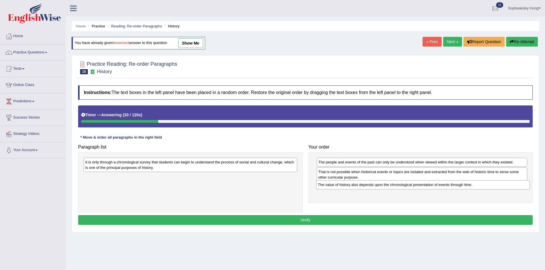
drag, startPoint x: 163, startPoint y: 181, endPoint x: 395, endPoint y: 188, distance: 232.8
click at [395, 188] on div "The value of history also depends upon the chronological presentation of events…" at bounding box center [423, 185] width 214 height 9
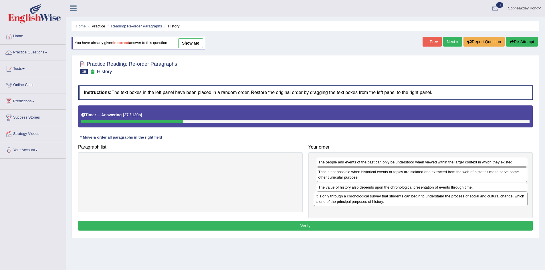
drag, startPoint x: 252, startPoint y: 167, endPoint x: 482, endPoint y: 201, distance: 232.9
click at [482, 201] on div "It is only through a chronological survey that students can begin to understand…" at bounding box center [421, 199] width 214 height 14
click at [402, 230] on button "Verify" at bounding box center [305, 226] width 455 height 10
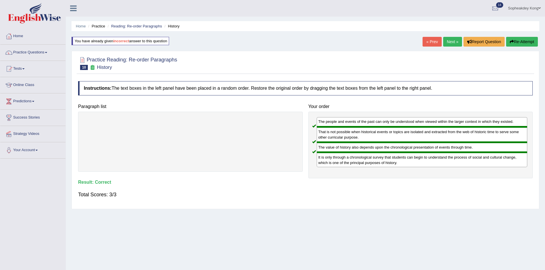
click at [446, 43] on link "Next »" at bounding box center [452, 42] width 19 height 10
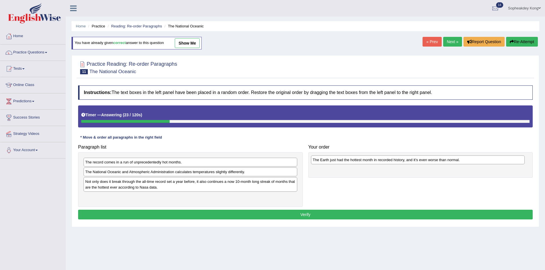
drag, startPoint x: 164, startPoint y: 174, endPoint x: 391, endPoint y: 162, distance: 227.8
click at [391, 162] on div "The Earth just had the hottest month in recorded history, and it’s even worse t…" at bounding box center [418, 160] width 214 height 9
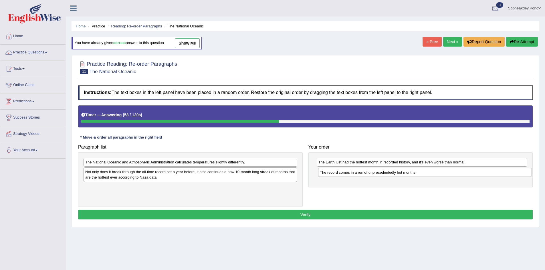
drag, startPoint x: 134, startPoint y: 164, endPoint x: 369, endPoint y: 174, distance: 234.9
click at [369, 174] on div "The record comes in a run of unprecedentedly hot months." at bounding box center [425, 172] width 214 height 9
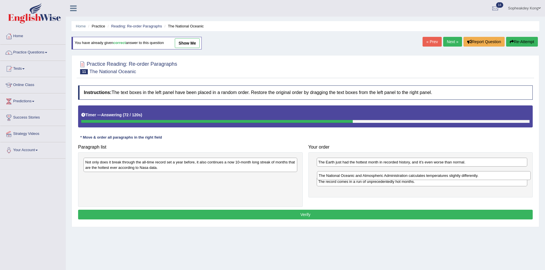
drag, startPoint x: 133, startPoint y: 163, endPoint x: 367, endPoint y: 177, distance: 234.8
click at [367, 177] on div "The National Oceanic and Atmospheric Administration calculates temperatures sli…" at bounding box center [424, 175] width 214 height 9
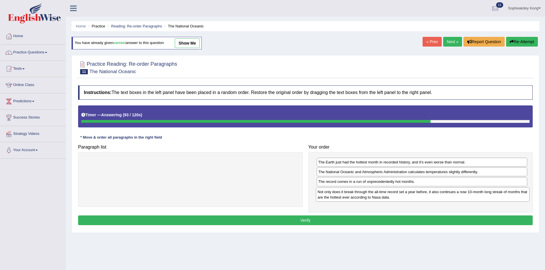
drag, startPoint x: 163, startPoint y: 168, endPoint x: 395, endPoint y: 198, distance: 234.3
click at [395, 198] on div "Not only does it break through the all-time record set a year before, it also c…" at bounding box center [423, 195] width 214 height 14
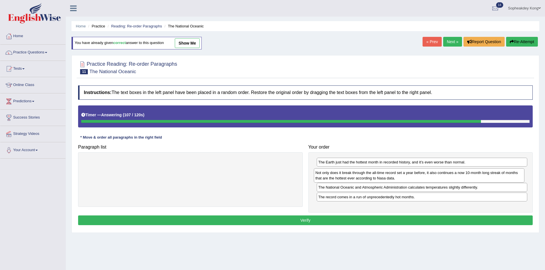
drag, startPoint x: 351, startPoint y: 196, endPoint x: 348, endPoint y: 177, distance: 19.1
click at [348, 177] on div "Not only does it break through the all-time record set a year before, it also c…" at bounding box center [419, 176] width 211 height 14
drag, startPoint x: 337, startPoint y: 199, endPoint x: 337, endPoint y: 189, distance: 10.1
click at [337, 189] on div "The record comes in a run of unprecedentedly hot months." at bounding box center [423, 187] width 211 height 9
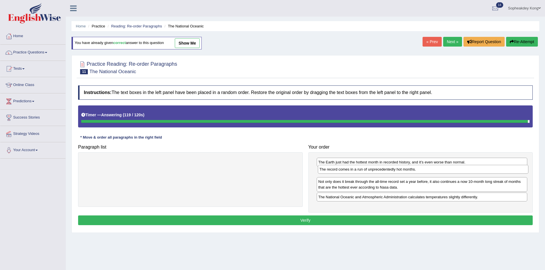
drag, startPoint x: 352, startPoint y: 190, endPoint x: 353, endPoint y: 172, distance: 18.1
click at [353, 172] on div "The record comes in a run of unprecedentedly hot months." at bounding box center [423, 169] width 211 height 9
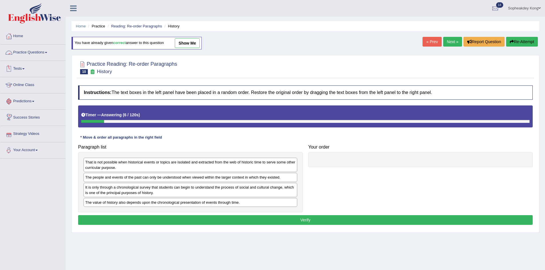
click at [47, 54] on link "Practice Questions" at bounding box center [32, 52] width 65 height 14
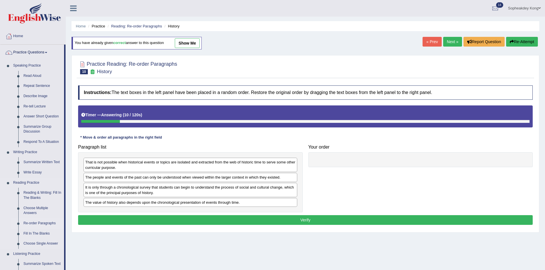
click at [37, 225] on link "Re-order Paragraphs" at bounding box center [42, 224] width 43 height 10
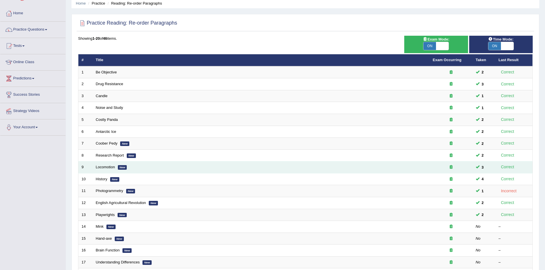
scroll to position [29, 0]
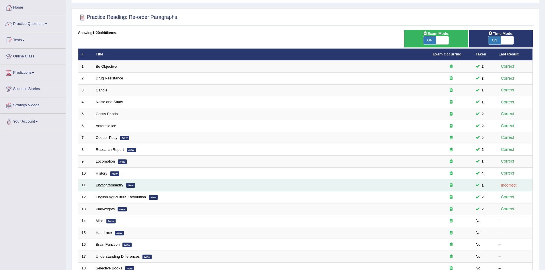
click at [103, 185] on link "Photogrammetry" at bounding box center [109, 185] width 27 height 4
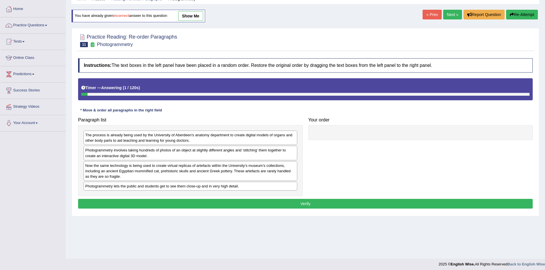
scroll to position [29, 0]
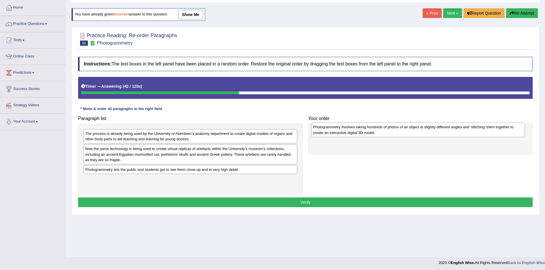
drag, startPoint x: 144, startPoint y: 154, endPoint x: 371, endPoint y: 132, distance: 228.8
click at [371, 132] on div "Photogrammetry involves taking hundreds of photos of an object at slightly diff…" at bounding box center [418, 130] width 214 height 14
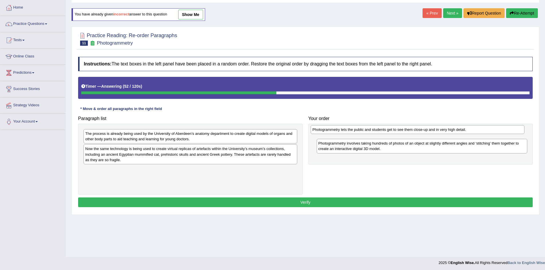
drag, startPoint x: 172, startPoint y: 171, endPoint x: 400, endPoint y: 131, distance: 230.7
click at [400, 131] on div "Photogrammetry lets the public and students get to see them close-up and in ver…" at bounding box center [418, 129] width 214 height 9
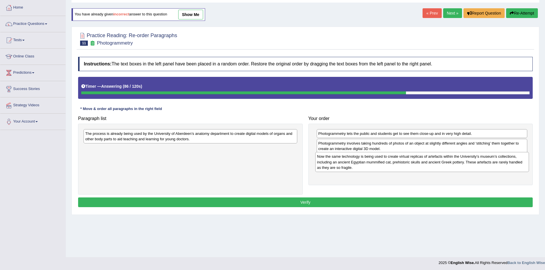
drag, startPoint x: 153, startPoint y: 158, endPoint x: 384, endPoint y: 166, distance: 231.9
click at [384, 166] on div "Now the same technology is being used to create virtual replicas of artefacts w…" at bounding box center [422, 162] width 214 height 20
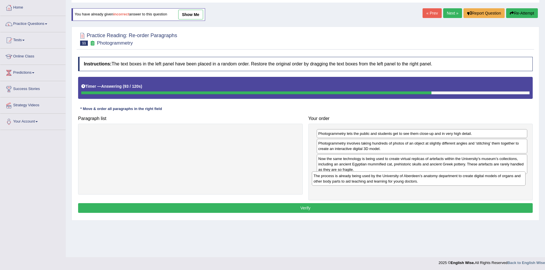
drag, startPoint x: 145, startPoint y: 137, endPoint x: 373, endPoint y: 180, distance: 232.3
click at [373, 180] on div "The process is already being used by the University of Aberdeen’s anatomy depar…" at bounding box center [419, 179] width 214 height 14
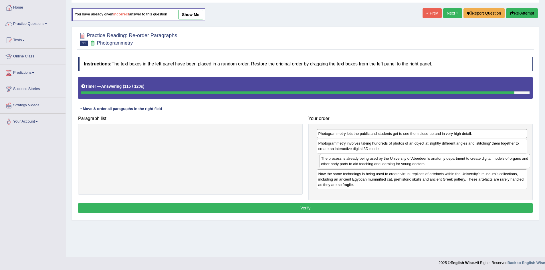
drag, startPoint x: 338, startPoint y: 185, endPoint x: 341, endPoint y: 164, distance: 21.1
click at [341, 164] on div "The process is already being used by the University of Aberdeen’s anatomy depar…" at bounding box center [425, 161] width 211 height 14
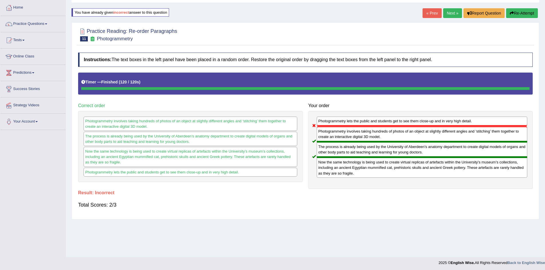
click at [523, 11] on button "Re-Attempt" at bounding box center [522, 13] width 32 height 10
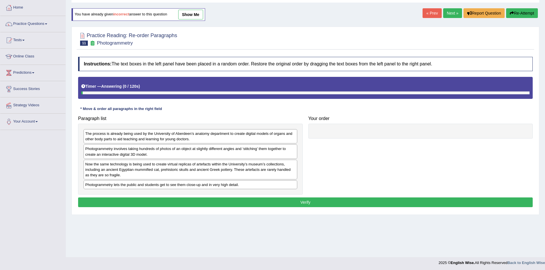
scroll to position [29, 0]
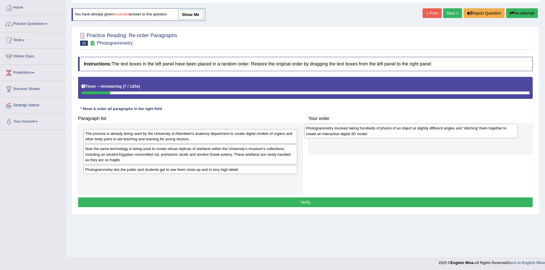
drag, startPoint x: 145, startPoint y: 153, endPoint x: 366, endPoint y: 133, distance: 221.6
click at [366, 133] on div "Photogrammetry involves taking hundreds of photos of an object at slightly diff…" at bounding box center [411, 131] width 214 height 14
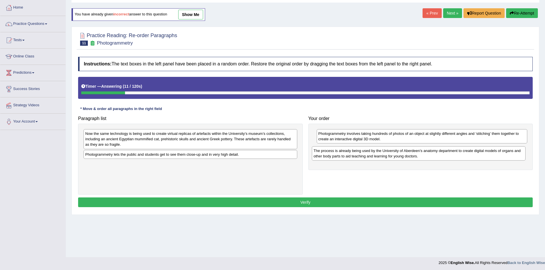
drag, startPoint x: 114, startPoint y: 139, endPoint x: 343, endPoint y: 155, distance: 229.0
click at [343, 155] on div "The process is already being used by the University of Aberdeen’s anatomy depar…" at bounding box center [419, 154] width 214 height 14
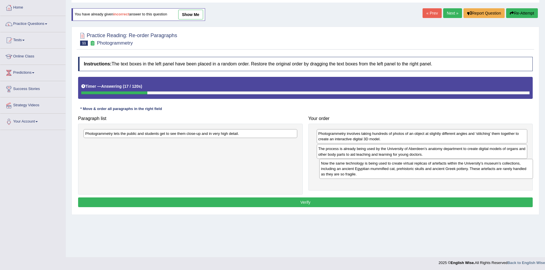
drag, startPoint x: 195, startPoint y: 140, endPoint x: 426, endPoint y: 169, distance: 233.0
click at [430, 170] on div "Now the same technology is being used to create virtual replicas of artefacts w…" at bounding box center [426, 169] width 214 height 20
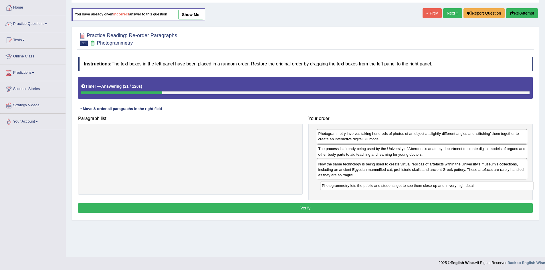
drag, startPoint x: 160, startPoint y: 135, endPoint x: 397, endPoint y: 187, distance: 242.3
click at [397, 187] on div "Photogrammetry lets the public and students get to see them close-up and in ver…" at bounding box center [427, 185] width 214 height 9
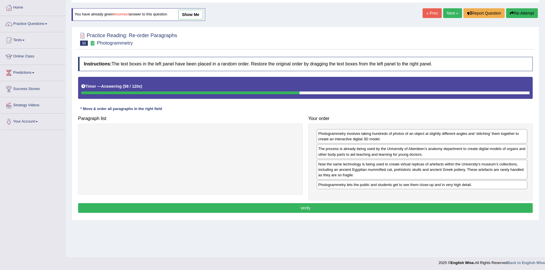
click at [330, 208] on button "Verify" at bounding box center [305, 208] width 455 height 10
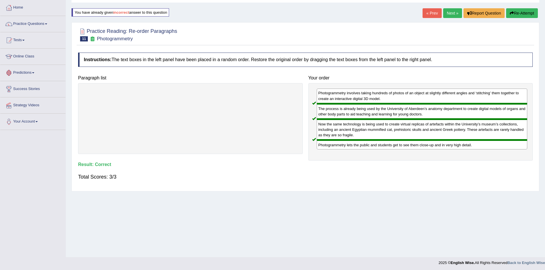
click at [50, 24] on link "Practice Questions" at bounding box center [32, 23] width 65 height 14
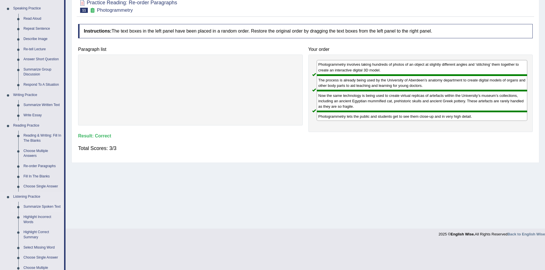
scroll to position [86, 0]
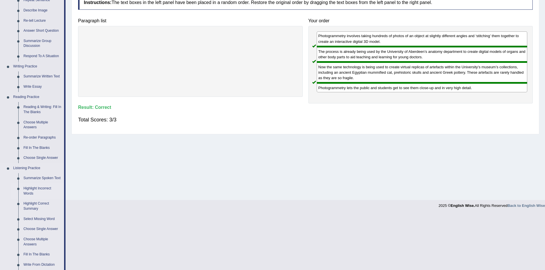
click at [41, 188] on link "Highlight Incorrect Words" at bounding box center [42, 191] width 43 height 15
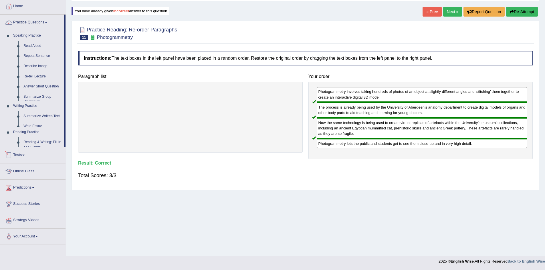
scroll to position [52, 0]
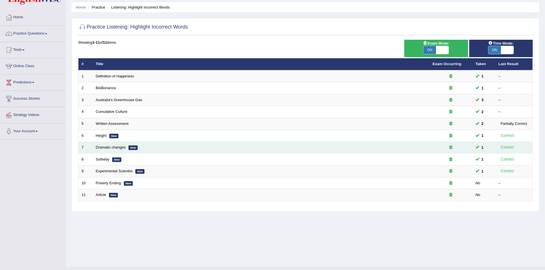
scroll to position [30, 0]
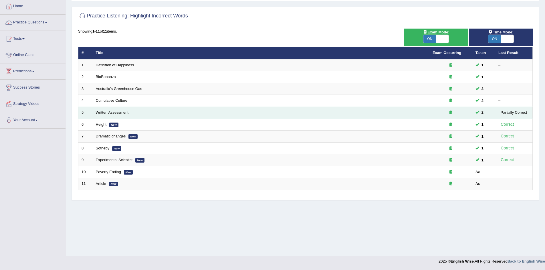
click at [113, 113] on link "Written Assessment" at bounding box center [112, 112] width 33 height 4
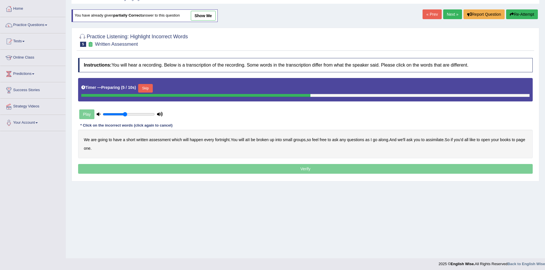
scroll to position [29, 0]
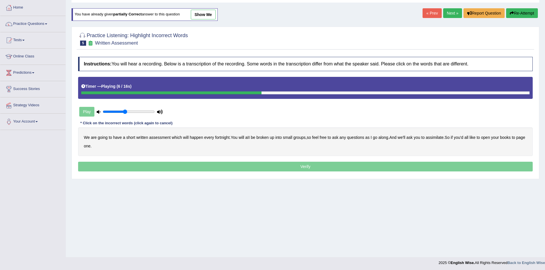
click at [268, 137] on b "broken" at bounding box center [262, 137] width 12 height 5
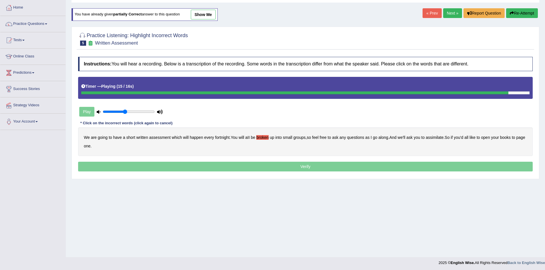
click at [438, 139] on b "assimilate" at bounding box center [435, 137] width 18 height 5
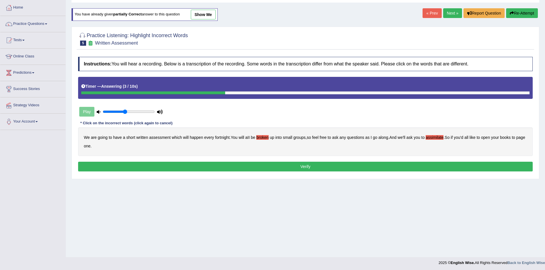
click at [509, 137] on b "books" at bounding box center [505, 137] width 11 height 5
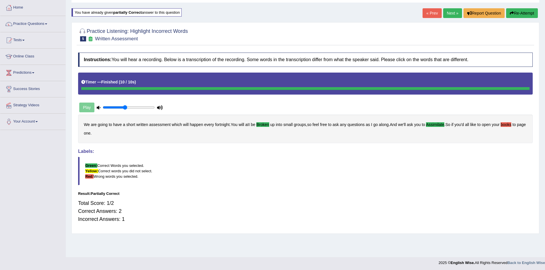
scroll to position [30, 0]
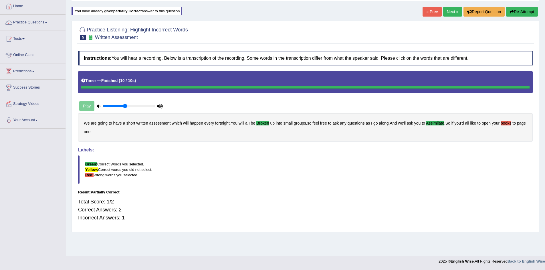
click at [513, 12] on button "Re-Attempt" at bounding box center [522, 12] width 32 height 10
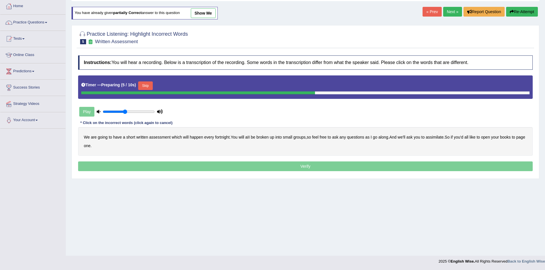
click at [146, 86] on button "Skip" at bounding box center [145, 86] width 14 height 9
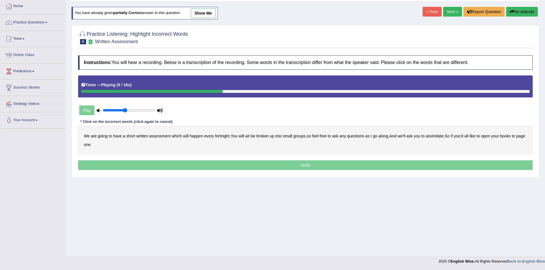
click at [262, 137] on b "broken" at bounding box center [262, 136] width 12 height 5
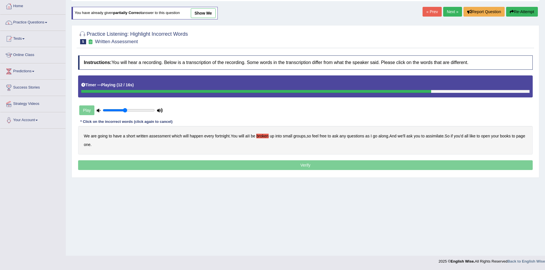
click at [436, 135] on b "assimilate" at bounding box center [435, 136] width 18 height 5
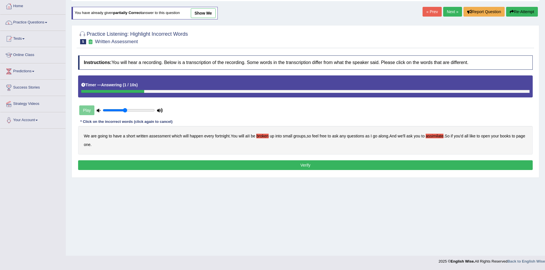
click at [271, 167] on button "Verify" at bounding box center [305, 166] width 455 height 10
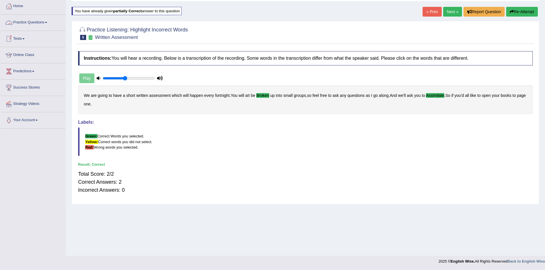
click at [50, 22] on link "Practice Questions" at bounding box center [32, 22] width 65 height 14
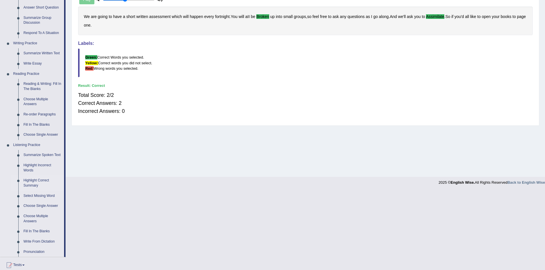
scroll to position [116, 0]
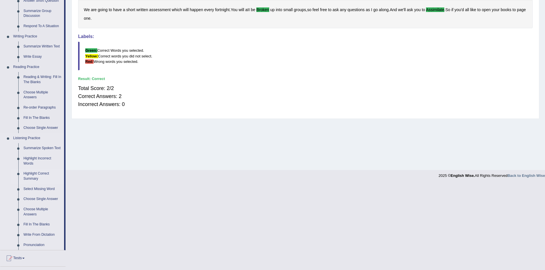
click at [37, 174] on link "Highlight Correct Summary" at bounding box center [42, 176] width 43 height 15
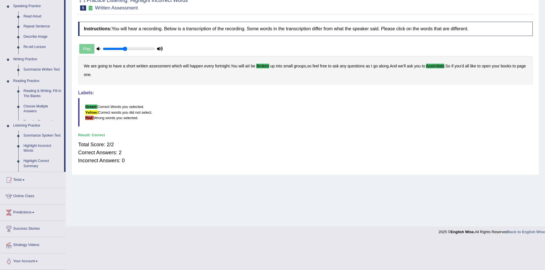
scroll to position [30, 0]
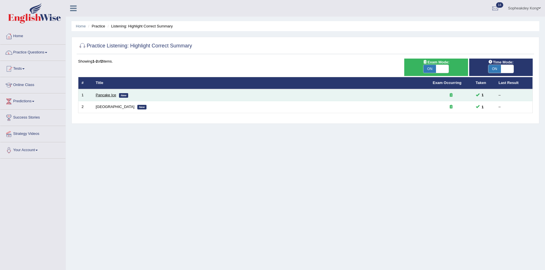
click at [102, 96] on link "Pancake Ice" at bounding box center [106, 95] width 21 height 4
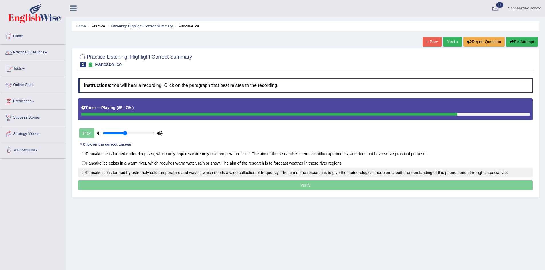
click at [84, 174] on label "Pancake ice is formed by extremely cold temperature and waves, which needs a wi…" at bounding box center [305, 173] width 455 height 10
radio input "true"
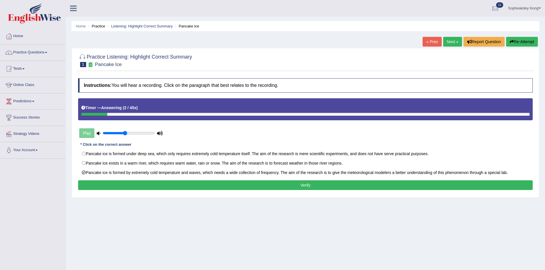
click at [162, 188] on button "Verify" at bounding box center [305, 186] width 455 height 10
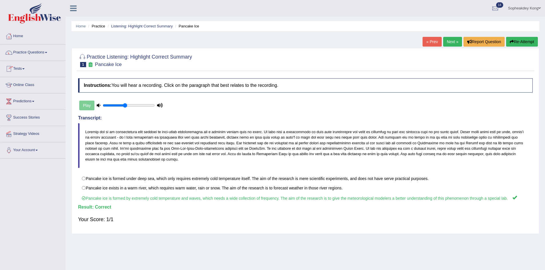
click at [450, 42] on link "Next »" at bounding box center [452, 42] width 19 height 10
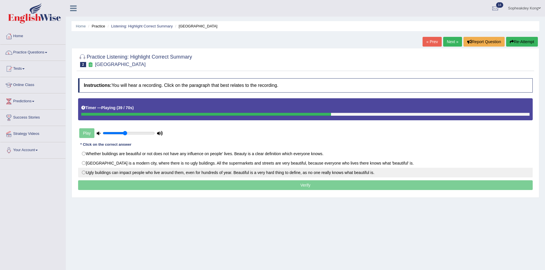
click at [84, 172] on label "Ugly buildings can impact people who live around them, even for hundreds of yea…" at bounding box center [305, 173] width 455 height 10
radio input "true"
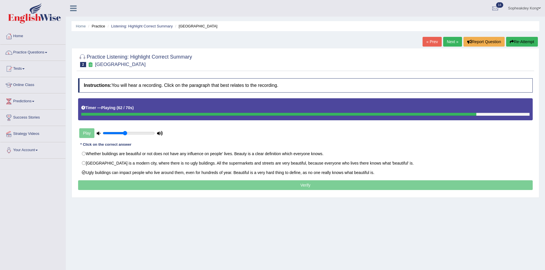
click at [228, 186] on p "Verify" at bounding box center [305, 186] width 455 height 10
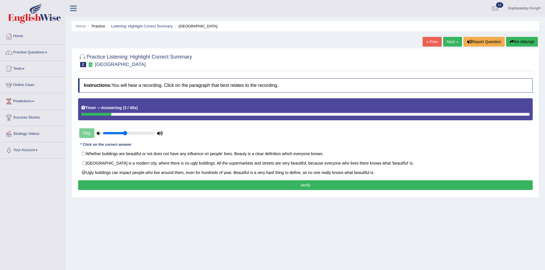
click at [251, 185] on button "Verify" at bounding box center [305, 186] width 455 height 10
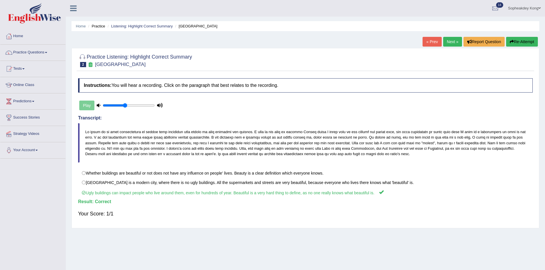
click at [452, 43] on link "Next »" at bounding box center [452, 42] width 19 height 10
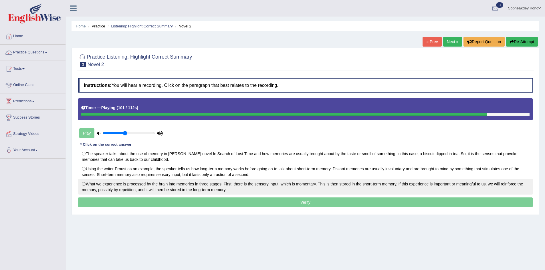
click at [84, 185] on label "What we experience is processed by the brain into memories in three stages. Fir…" at bounding box center [305, 186] width 455 height 15
radio input "true"
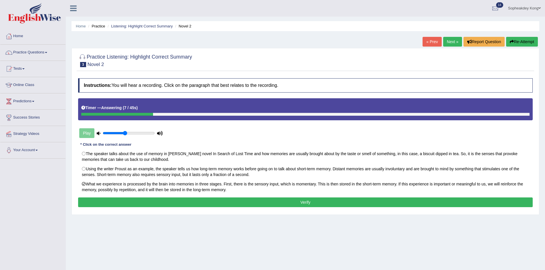
click at [198, 203] on button "Verify" at bounding box center [305, 203] width 455 height 10
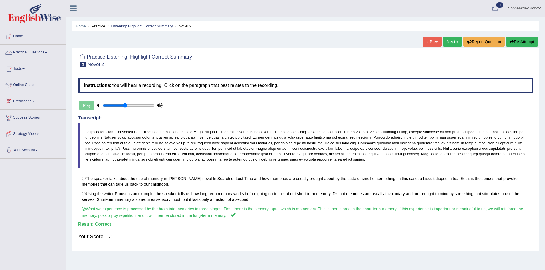
click at [48, 53] on link "Practice Questions" at bounding box center [32, 52] width 65 height 14
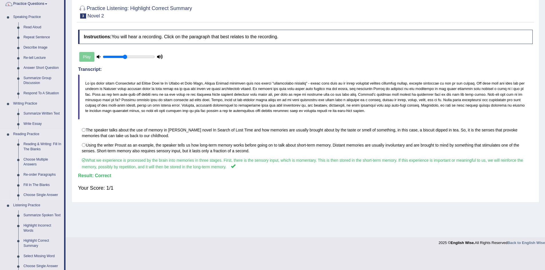
scroll to position [57, 0]
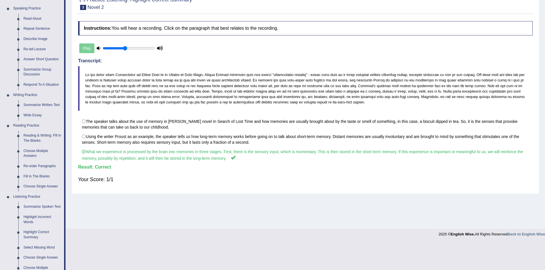
click at [32, 206] on link "Summarize Spoken Text" at bounding box center [42, 207] width 43 height 10
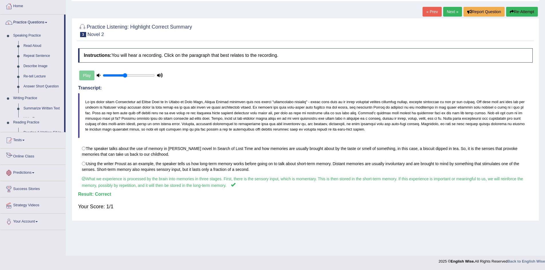
scroll to position [31, 0]
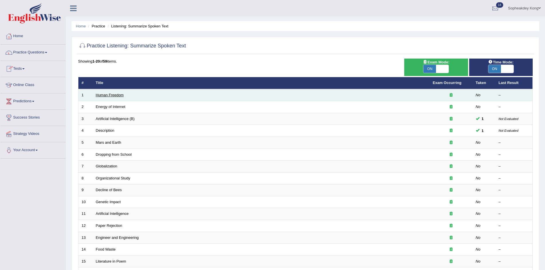
click at [122, 94] on link "Human Freedom" at bounding box center [110, 95] width 28 height 4
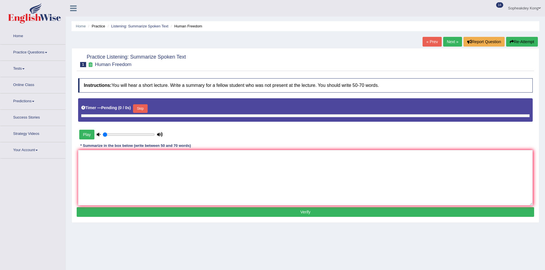
type input "0.45"
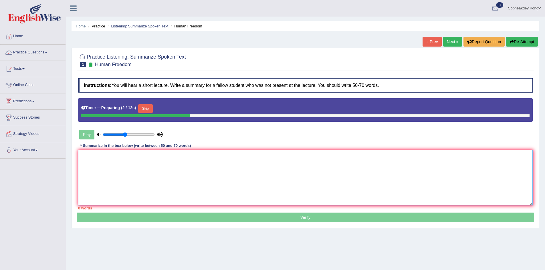
click at [118, 167] on textarea at bounding box center [305, 178] width 455 height 56
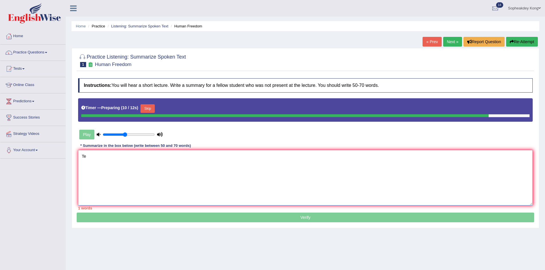
type textarea "T"
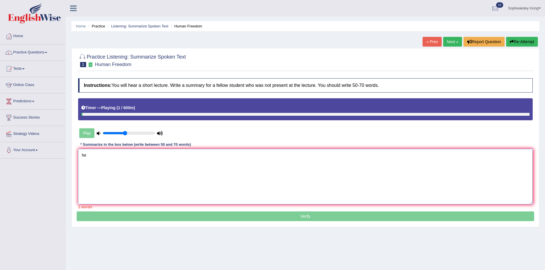
type textarea "h"
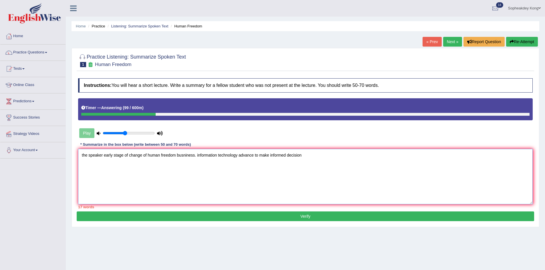
drag, startPoint x: 84, startPoint y: 153, endPoint x: 90, endPoint y: 155, distance: 6.3
click at [84, 153] on textarea "the speaker early stage of change of human freedom busniness. information techn…" at bounding box center [305, 177] width 455 height 56
click at [106, 156] on textarea "The speaker early stage of change of human freedom busniness. information techn…" at bounding box center [305, 177] width 455 height 56
click at [206, 155] on textarea "The speaker was talking about the benefits of early stage of change of human fr…" at bounding box center [305, 177] width 455 height 56
click at [239, 156] on textarea "The speaker was talking about the benefits of recognition of human freedom busn…" at bounding box center [305, 177] width 455 height 56
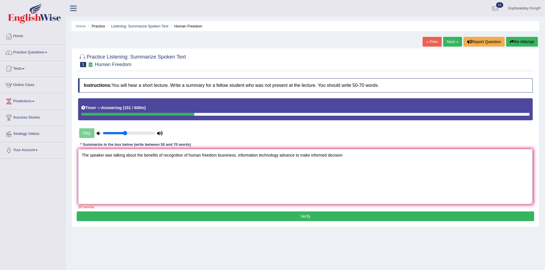
click at [250, 161] on textarea "The speaker was talking about the benefits of recognition of human freedom busn…" at bounding box center [305, 177] width 455 height 56
click at [237, 156] on textarea "The speaker was talking about the benefits of recognition of human freedom busn…" at bounding box center [305, 177] width 455 height 56
click at [256, 156] on textarea "The speaker was talking about the benefits of recognition of human freedom busn…" at bounding box center [305, 177] width 455 height 56
click at [284, 156] on textarea "The speaker was talking about the benefits of recognition of human freedom busn…" at bounding box center [305, 177] width 455 height 56
click at [296, 157] on textarea "The speaker was talking about the benefits of recognition of human freedom busn…" at bounding box center [305, 177] width 455 height 56
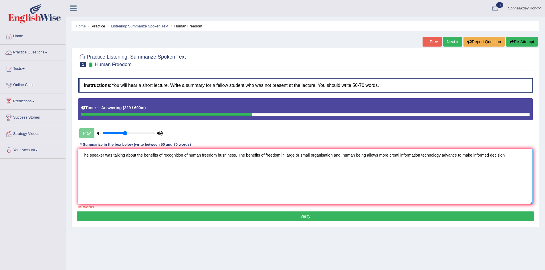
click at [355, 155] on textarea "The speaker was talking about the benefits of recognition of human freedom busn…" at bounding box center [305, 177] width 455 height 56
click at [345, 155] on textarea "The speaker was talking about the benefits of recognition of human freedom busn…" at bounding box center [305, 177] width 455 height 56
click at [395, 155] on textarea "The speaker was talking about the benefits of recognition of human freedom busn…" at bounding box center [305, 177] width 455 height 56
click at [374, 157] on textarea "The speaker was talking about the benefits of recognition of human freedom busn…" at bounding box center [305, 177] width 455 height 56
click at [402, 157] on textarea "The speaker was talking about the benefits of recognition of human freedom busn…" at bounding box center [305, 177] width 455 height 56
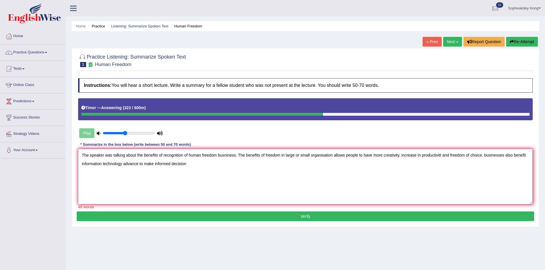
click at [486, 157] on textarea "The speaker was talking about the benefits of recognition of human freedom busn…" at bounding box center [305, 177] width 455 height 56
drag, startPoint x: 525, startPoint y: 157, endPoint x: 548, endPoint y: 154, distance: 23.1
click at [525, 157] on textarea "The speaker was talking about the benefits of recognition of human freedom busn…" at bounding box center [305, 177] width 455 height 56
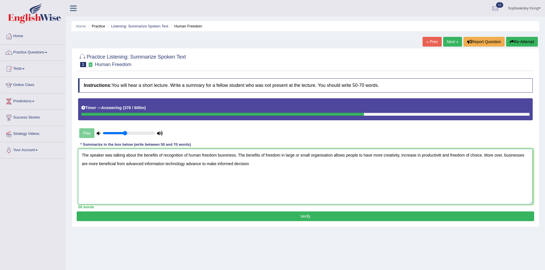
click at [185, 164] on textarea "The speaker was talking about the benefits of recognition of human freedom busn…" at bounding box center [305, 177] width 455 height 56
click at [206, 164] on textarea "The speaker was talking about the benefits of recognition of human freedom busn…" at bounding box center [305, 177] width 455 height 56
click at [253, 164] on textarea "The speaker was talking about the benefits of recognition of human freedom busn…" at bounding box center [305, 177] width 455 height 56
click at [320, 164] on textarea "The speaker was talking about the benefits of recognition of human freedom busn…" at bounding box center [305, 177] width 455 height 56
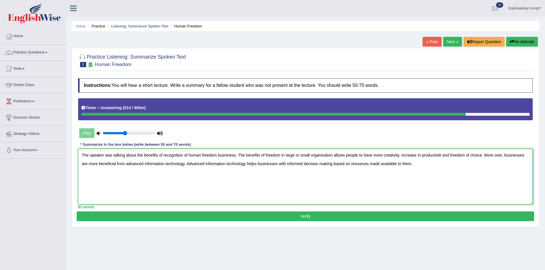
click at [442, 156] on textarea "The speaker was talking about the benefits of recognition of human freedom busn…" at bounding box center [305, 177] width 455 height 56
click at [496, 157] on textarea "The speaker was talking about the benefits of recognition of human freedom busn…" at bounding box center [305, 177] width 455 height 56
click at [278, 165] on textarea "The speaker was talking about the benefits of recognition of human freedom busn…" at bounding box center [305, 177] width 455 height 56
click at [247, 166] on textarea "The speaker was talking about the benefits of recognition of human freedom busn…" at bounding box center [305, 177] width 455 height 56
click at [414, 166] on textarea "The speaker was talking about the benefits of recognition of human freedom busn…" at bounding box center [305, 177] width 455 height 56
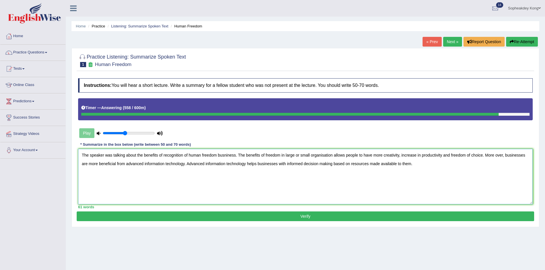
type textarea "The speaker was talking about the benefits of recognition of human freedom busn…"
click at [328, 217] on button "Verify" at bounding box center [306, 217] width 458 height 10
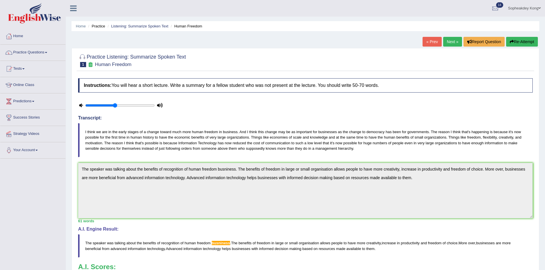
click at [451, 43] on link "Next »" at bounding box center [452, 42] width 19 height 10
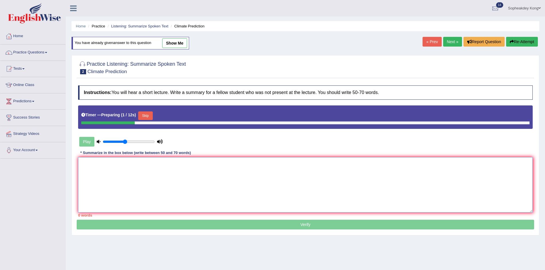
click at [91, 169] on textarea at bounding box center [305, 185] width 455 height 56
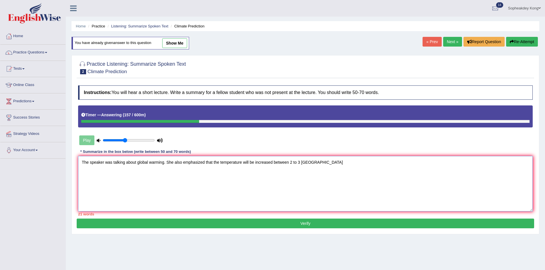
click at [213, 163] on textarea "The speaker was talking about global warming. She also emphasized that the temp…" at bounding box center [305, 184] width 455 height 56
click at [344, 162] on textarea "The speaker was talking about global warming. She also emphasized that in the f…" at bounding box center [305, 184] width 455 height 56
click at [379, 164] on textarea "The speaker was talking about global warming. She also emphasized that in the f…" at bounding box center [305, 184] width 455 height 56
click at [410, 164] on textarea "The speaker was talking about global warming. She also emphasized that in the f…" at bounding box center [305, 184] width 455 height 56
click at [409, 162] on textarea "The speaker was talking about global warming. She also emphasized that in the f…" at bounding box center [305, 184] width 455 height 56
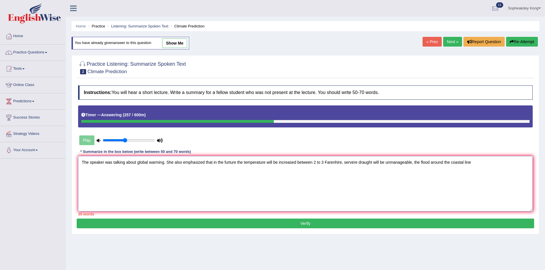
click at [472, 161] on textarea "The speaker was talking about global warming. She also emphasized that in the f…" at bounding box center [305, 184] width 455 height 56
click at [120, 171] on textarea "The speaker was talking about global warming. She also emphasized that in the f…" at bounding box center [305, 184] width 455 height 56
click at [135, 171] on textarea "The speaker was talking about global warming. She also emphasized that in the f…" at bounding box center [305, 184] width 455 height 56
click at [96, 171] on textarea "The speaker was talking about global warming. She also emphasized that in the f…" at bounding box center [305, 184] width 455 height 56
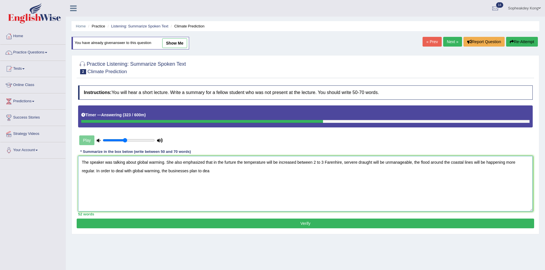
click at [213, 172] on textarea "The speaker was talking about global warming. She also emphasized that in the f…" at bounding box center [305, 184] width 455 height 56
click at [228, 173] on textarea "The speaker was talking about global warming. She also emphasized that in the f…" at bounding box center [305, 184] width 455 height 56
click at [209, 172] on textarea "The speaker was talking about global warming. She also emphasized that in the f…" at bounding box center [305, 184] width 455 height 56
click at [234, 171] on textarea "The speaker was talking about global warming. She also emphasized that in the f…" at bounding box center [305, 184] width 455 height 56
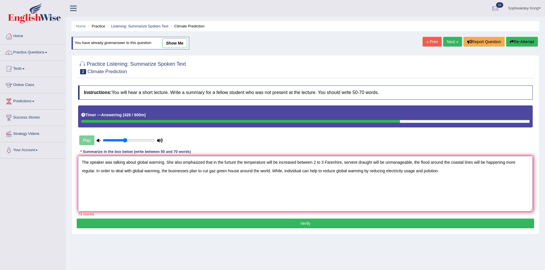
click at [217, 171] on textarea "The speaker was talking about global warming. She also emphasized that in the f…" at bounding box center [305, 184] width 455 height 56
click at [341, 163] on textarea "The speaker was talking about global warming. She also emphasized that in the f…" at bounding box center [305, 184] width 455 height 56
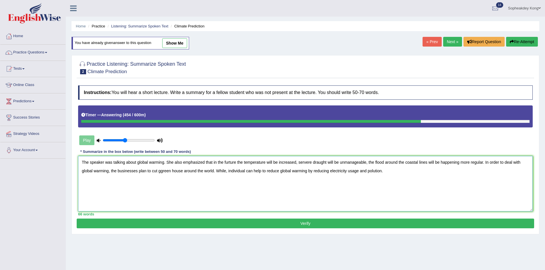
click at [373, 172] on textarea "The speaker was talking about global warming. She also emphasized that in the f…" at bounding box center [305, 184] width 455 height 56
click at [386, 173] on textarea "The speaker was talking about global warming. She also emphasized that in the f…" at bounding box center [305, 184] width 455 height 56
click at [236, 163] on textarea "The speaker was talking about global warming. She also emphasized that in the f…" at bounding box center [305, 184] width 455 height 56
click at [370, 162] on textarea "The speaker was talking about global warming. She also emphasized that in the f…" at bounding box center [305, 184] width 455 height 56
click at [369, 164] on textarea "The speaker was talking about global warming. She also emphasized that in the f…" at bounding box center [305, 184] width 455 height 56
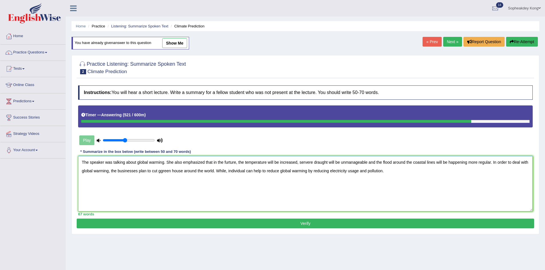
click at [493, 163] on textarea "The speaker was talking about global warming. She also emphasized that in the f…" at bounding box center [305, 184] width 455 height 56
click at [98, 173] on textarea "The speaker was talking about global warming. She also emphasized that in the f…" at bounding box center [305, 184] width 455 height 56
click at [89, 172] on textarea "The speaker was talking about global warming. She also emphasized that in the f…" at bounding box center [305, 184] width 455 height 56
click at [187, 172] on textarea "The speaker was talking about global warming. She also emphasized that in the f…" at bounding box center [305, 184] width 455 height 56
click at [183, 171] on textarea "The speaker was talking about global warming. She also emphasized that in the f…" at bounding box center [305, 184] width 455 height 56
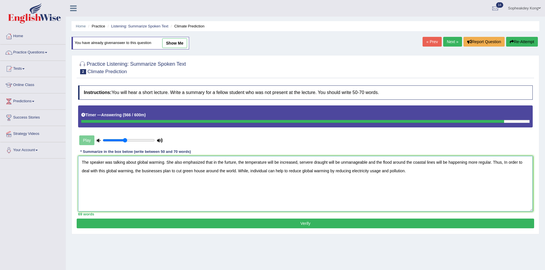
click at [206, 172] on textarea "The speaker was talking about global warming. She also emphasized that in the f…" at bounding box center [305, 184] width 455 height 56
type textarea "The speaker was talking about global warming. She also emphasized that in the f…"
click at [317, 224] on button "Verify" at bounding box center [306, 224] width 458 height 10
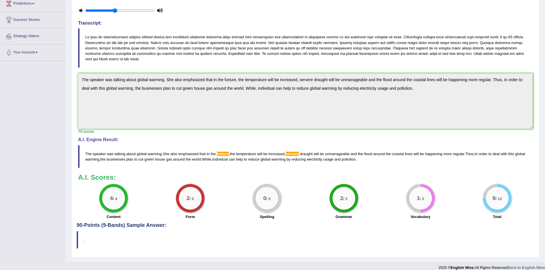
scroll to position [104, 0]
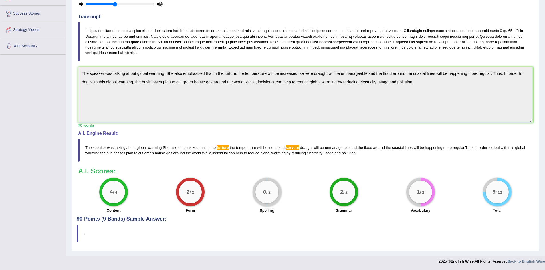
click at [86, 146] on span "The" at bounding box center [88, 148] width 6 height 4
drag, startPoint x: 86, startPoint y: 147, endPoint x: 169, endPoint y: 108, distance: 92.4
click at [264, 150] on blockquote "The speaker was talking about global warming . She also emphasized that in the …" at bounding box center [305, 150] width 455 height 23
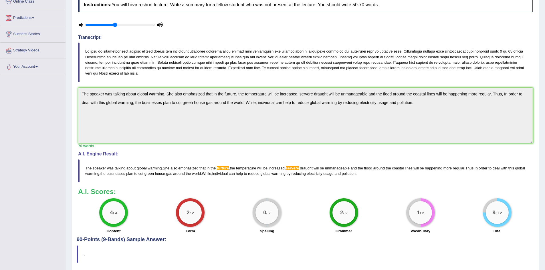
scroll to position [0, 0]
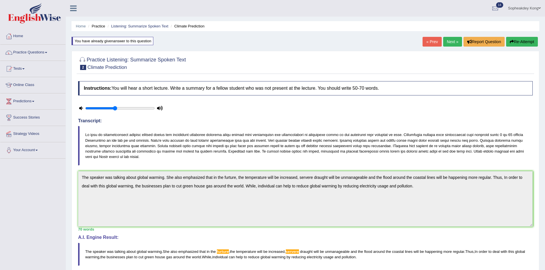
click at [517, 42] on button "Re-Attempt" at bounding box center [522, 42] width 32 height 10
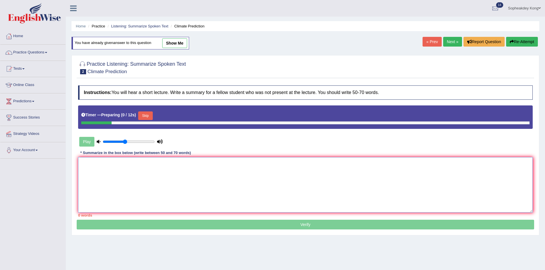
click at [115, 173] on textarea at bounding box center [305, 185] width 455 height 56
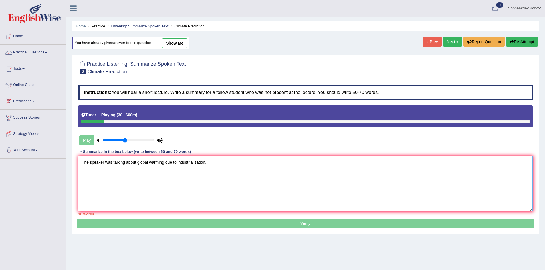
click at [176, 163] on textarea "The speaker was talking about global warming due to industrialisation." at bounding box center [305, 184] width 455 height 56
click at [215, 162] on textarea "The speaker was talking about global warming caused by industrialisation." at bounding box center [305, 184] width 455 height 56
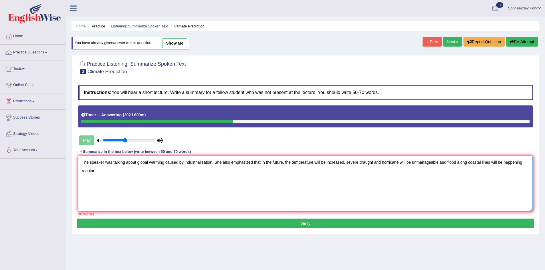
click at [81, 171] on textarea "The speaker was talking about global warming caused by industrialisation. She a…" at bounding box center [305, 184] width 455 height 56
click at [104, 172] on textarea "The speaker was talking about global warming caused by industrialisation. She a…" at bounding box center [305, 184] width 455 height 56
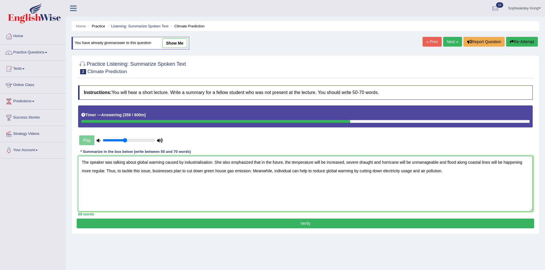
click at [344, 163] on textarea "The speaker was talking about global warming caused by industrialisation. She a…" at bounding box center [305, 184] width 455 height 56
click at [408, 165] on textarea "The speaker was talking about global warming caused by industrialisation. She a…" at bounding box center [305, 184] width 455 height 56
type textarea "The speaker was talking about global warming caused by industrialisation. She a…"
click at [322, 226] on button "Verify" at bounding box center [306, 224] width 458 height 10
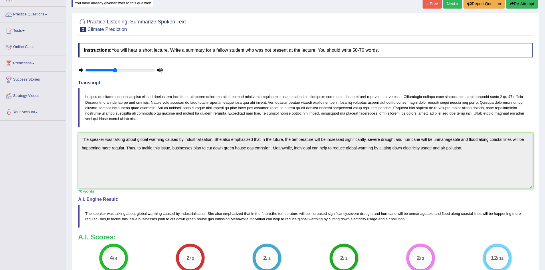
scroll to position [57, 0]
